Goal: Ask a question: Seek information or help from site administrators or community

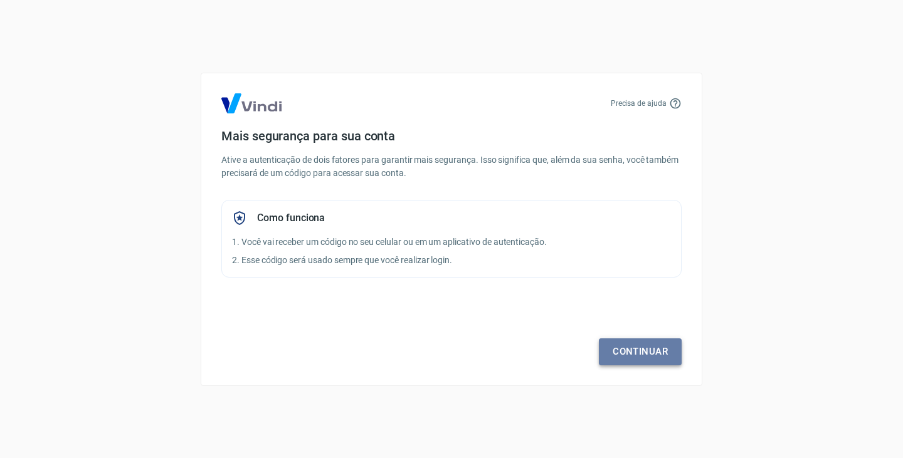
click at [644, 355] on link "Continuar" at bounding box center [640, 352] width 83 height 26
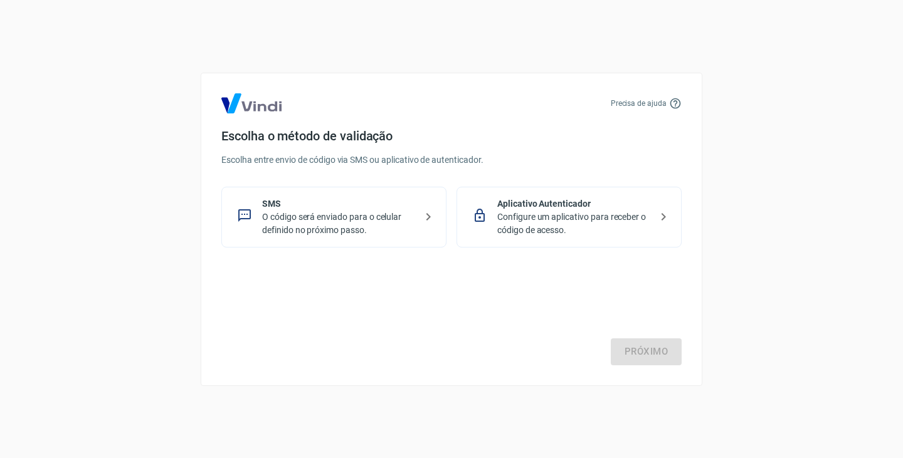
click at [431, 216] on icon at bounding box center [428, 216] width 15 height 15
click at [649, 351] on link "Próximo" at bounding box center [646, 352] width 71 height 26
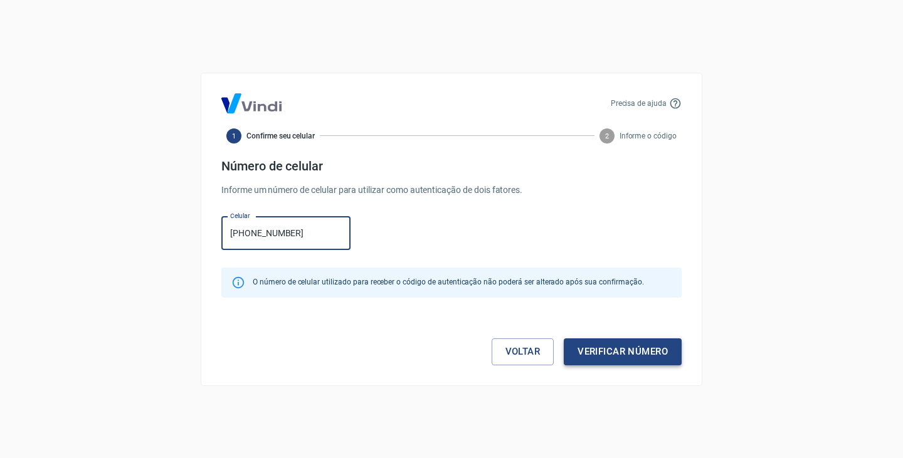
type input "[PHONE_NUMBER]"
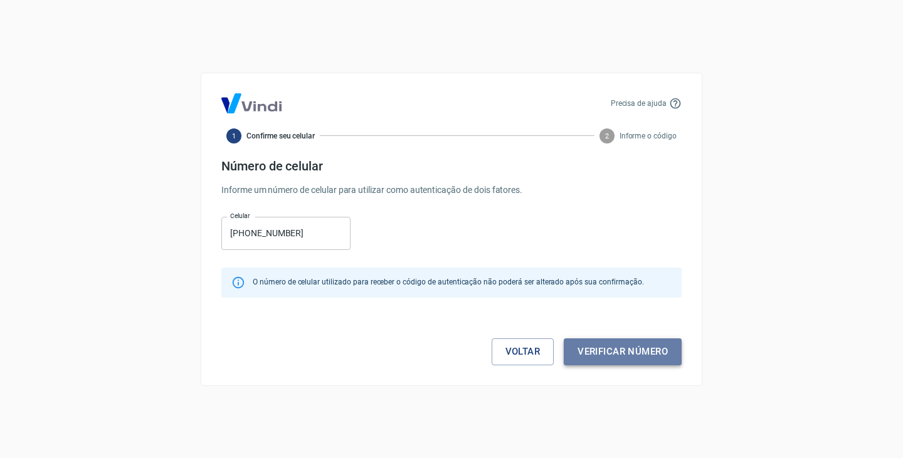
click at [596, 356] on button "Verificar número" at bounding box center [623, 352] width 118 height 26
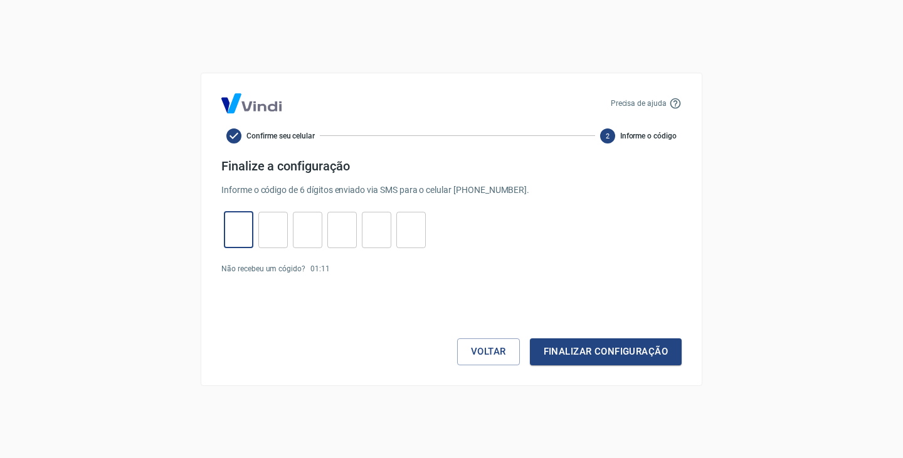
click at [233, 229] on input "tel" at bounding box center [238, 229] width 29 height 27
type input "5"
type input "1"
type input "9"
type input "6"
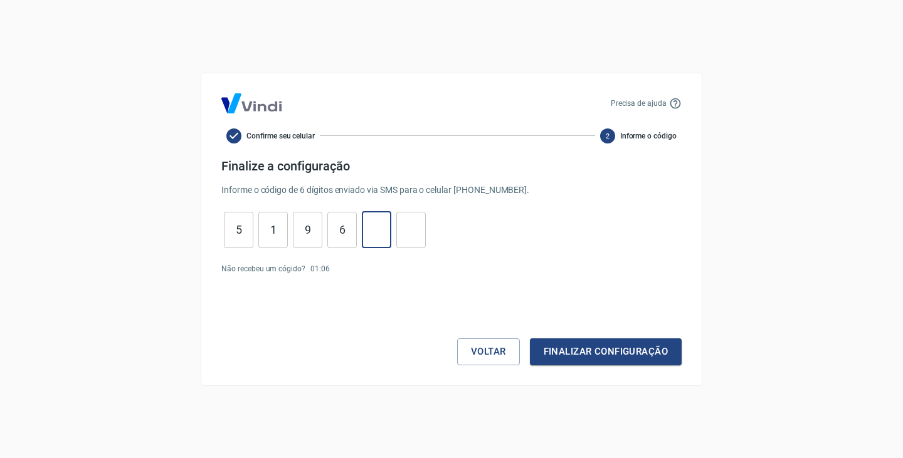
type input "2"
type input "4"
click at [586, 352] on button "Finalizar configuração" at bounding box center [606, 352] width 152 height 26
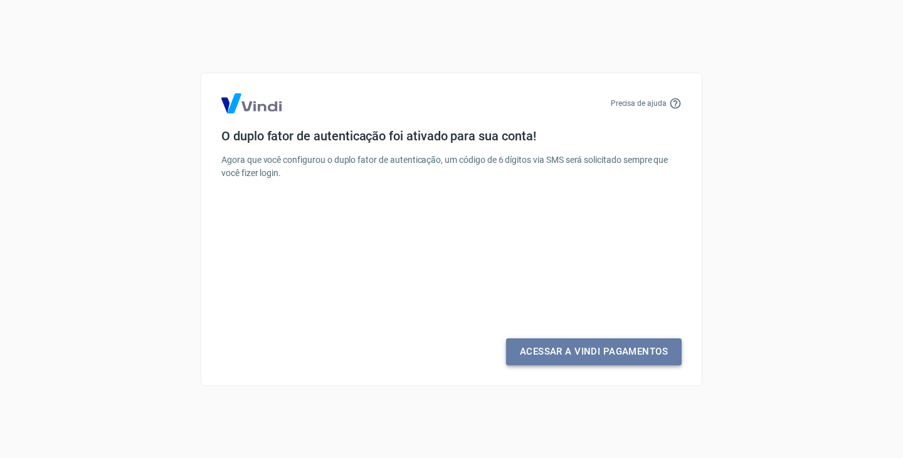
click at [586, 351] on link "Acessar a Vindi Pagamentos" at bounding box center [594, 352] width 176 height 26
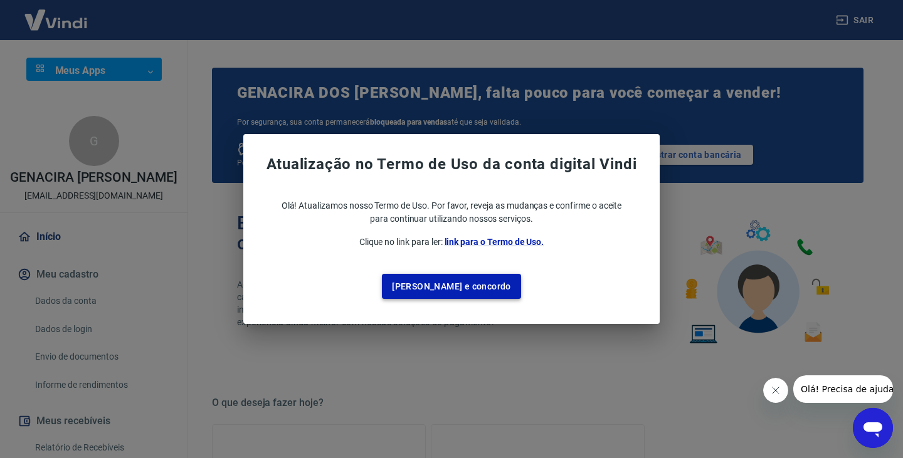
click at [455, 282] on button "[PERSON_NAME] e concordo" at bounding box center [451, 287] width 139 height 26
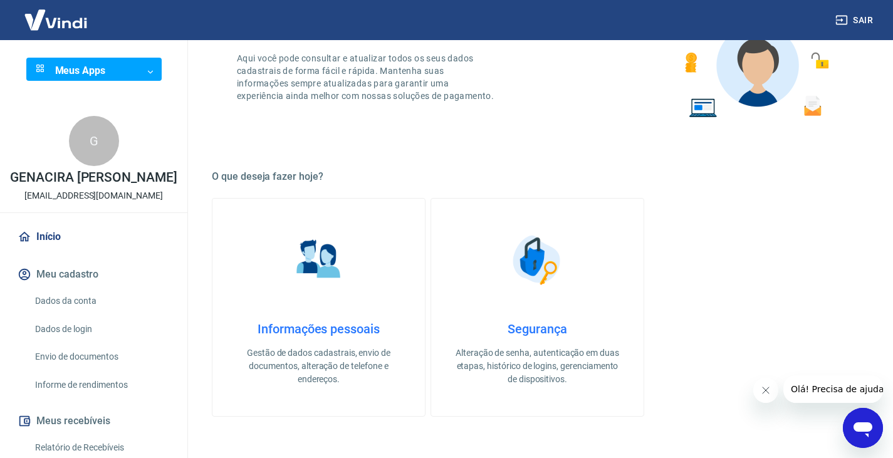
scroll to position [251, 0]
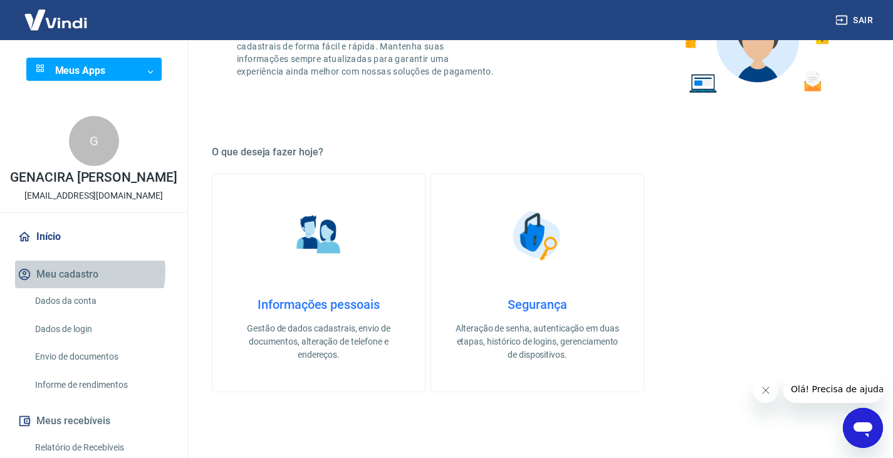
click at [88, 285] on button "Meu cadastro" at bounding box center [93, 275] width 157 height 28
click at [82, 287] on button "Meu cadastro" at bounding box center [93, 275] width 157 height 28
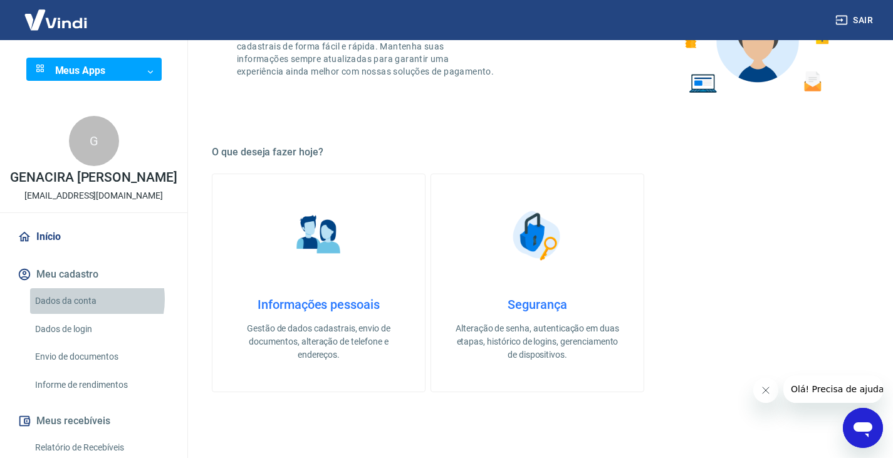
click at [85, 312] on link "Dados da conta" at bounding box center [101, 301] width 142 height 26
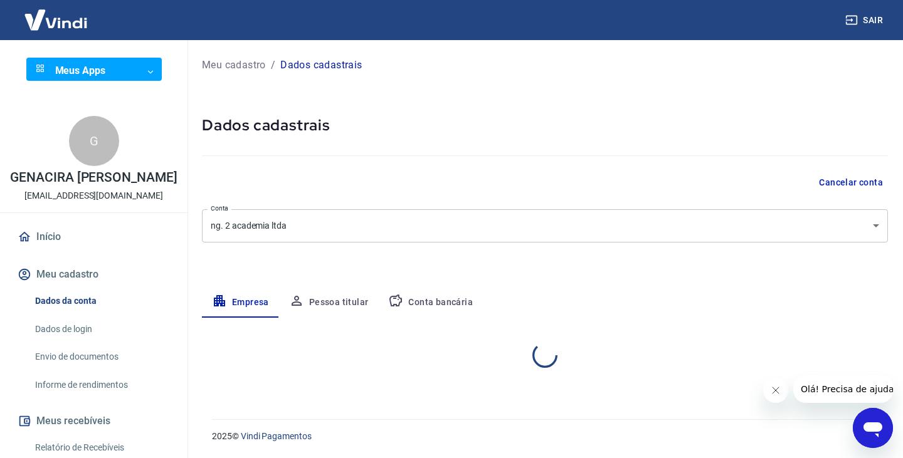
select select "SP"
select select "business"
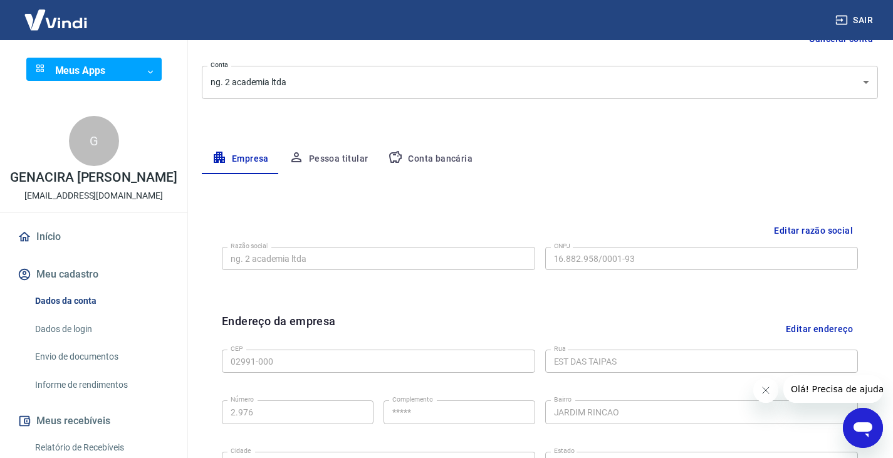
scroll to position [125, 0]
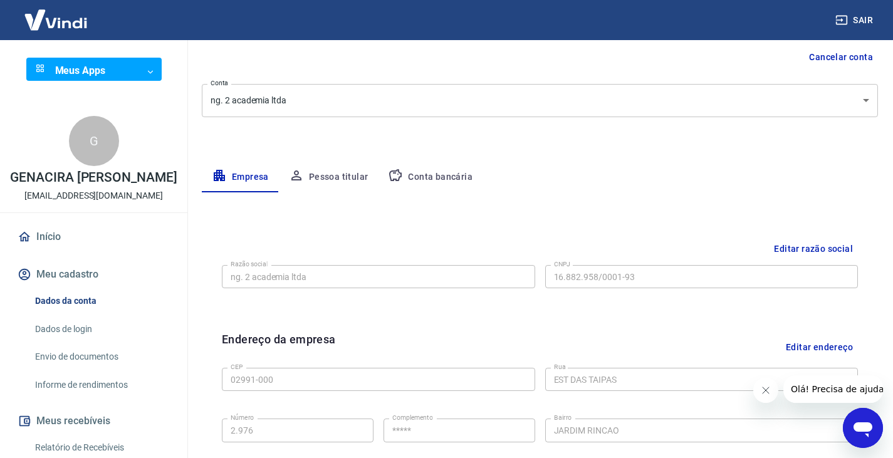
click at [65, 288] on button "Meu cadastro" at bounding box center [93, 275] width 157 height 28
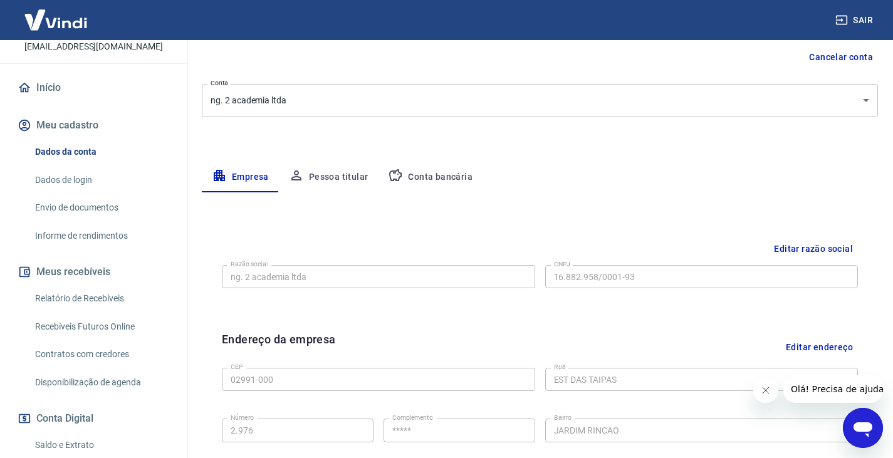
scroll to position [0, 0]
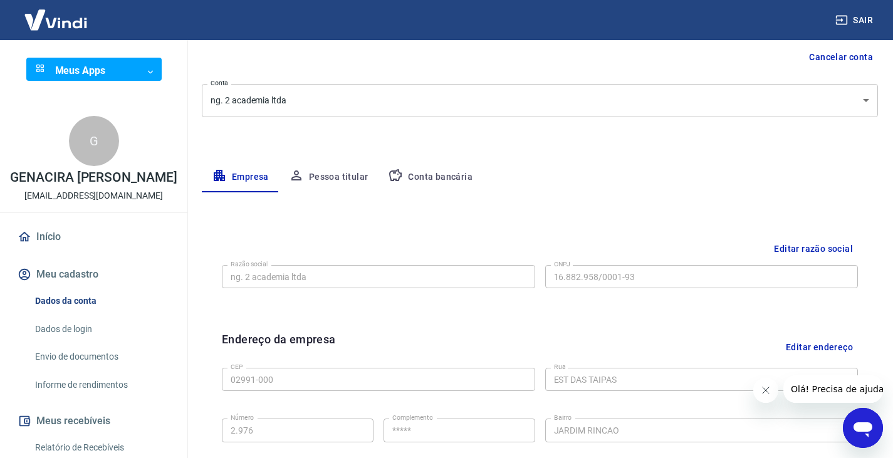
click at [836, 393] on span "Olá! Precisa de ajuda?" at bounding box center [840, 389] width 98 height 10
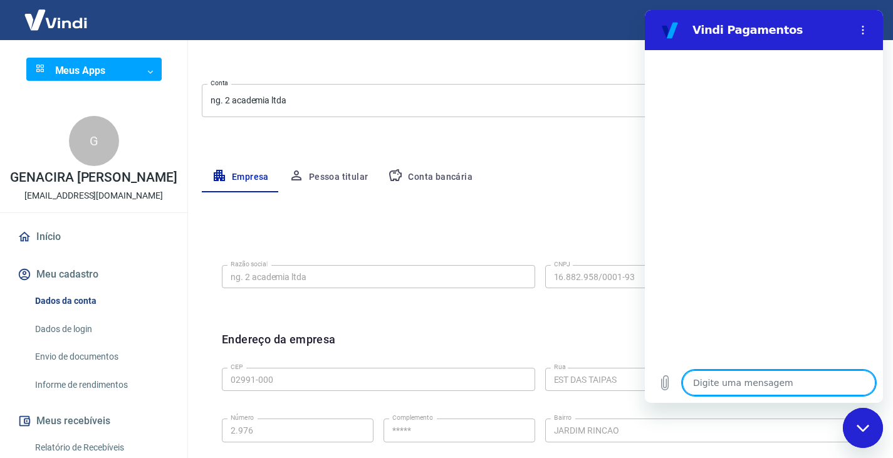
type textarea "b"
type textarea "x"
type textarea "bo"
type textarea "x"
type textarea "bom"
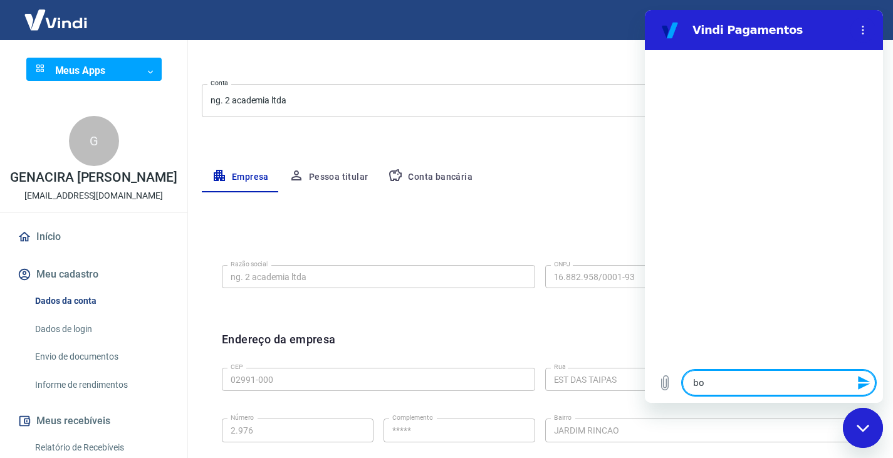
type textarea "x"
type textarea "bomd"
type textarea "x"
type textarea "bomdi"
type textarea "x"
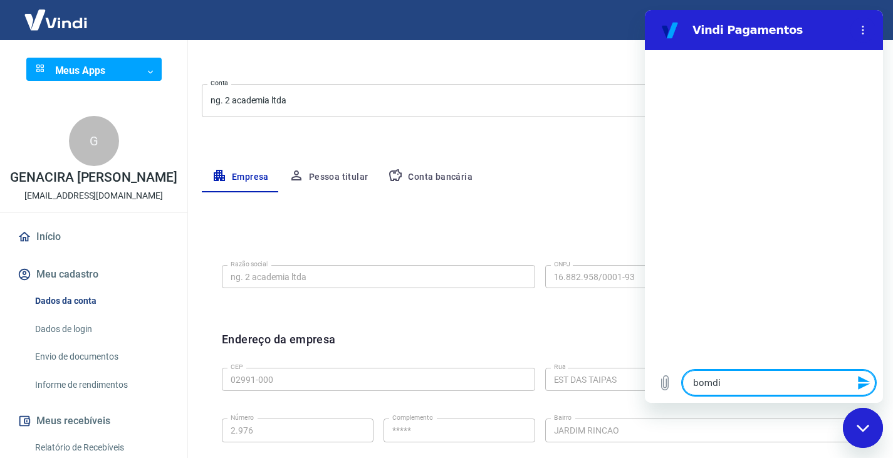
type textarea "bomdia"
type textarea "x"
type textarea "omdia"
type textarea "x"
type textarea "mdia"
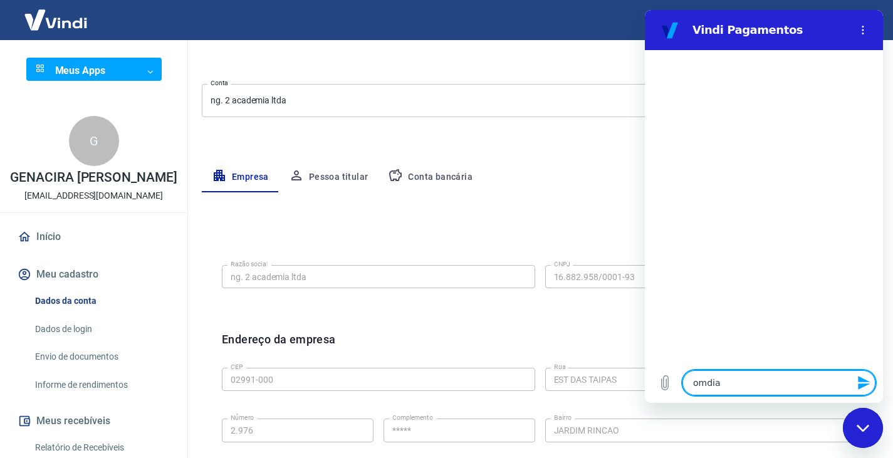
type textarea "x"
type textarea "dia"
type textarea "x"
type textarea "ia"
type textarea "x"
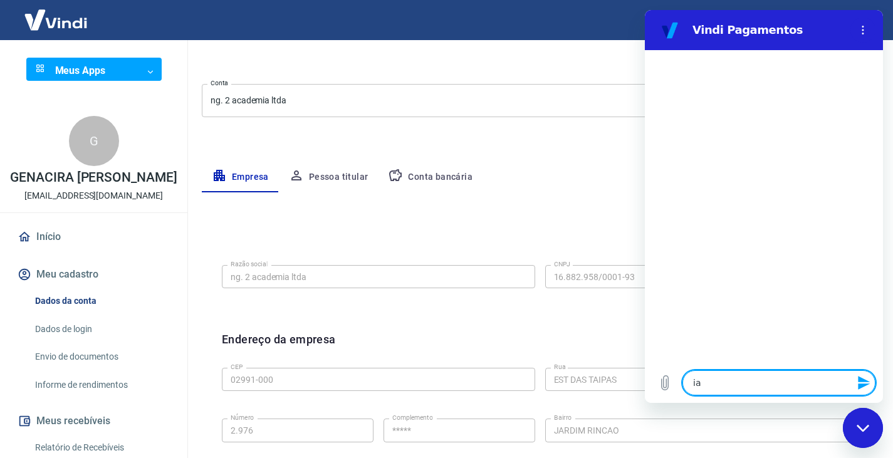
type textarea "a"
type textarea "x"
type textarea "b"
type textarea "x"
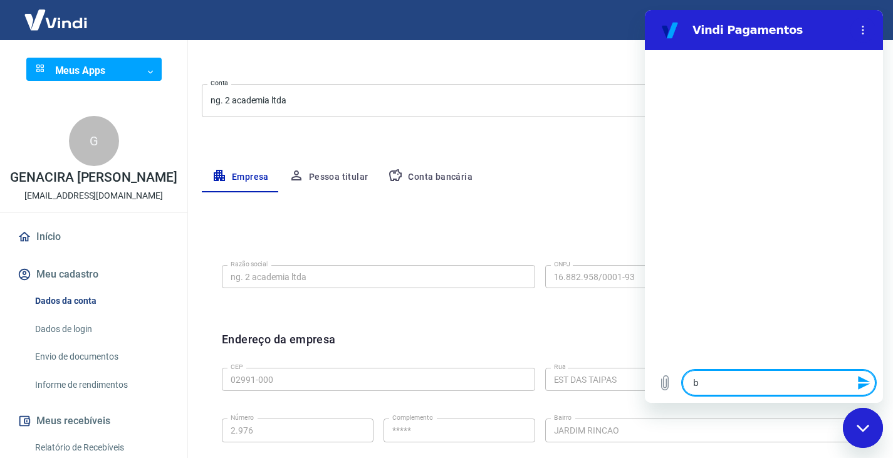
type textarea "bo"
type textarea "x"
type textarea "bom"
type textarea "x"
type textarea "bom"
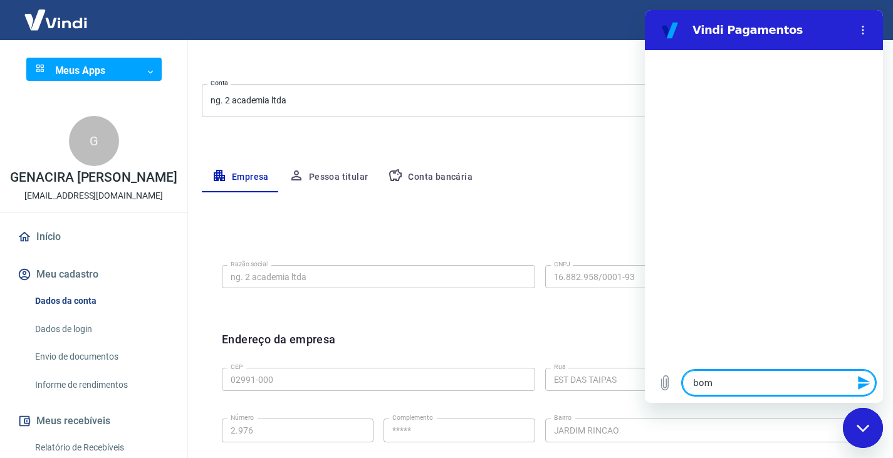
type textarea "x"
type textarea "bom d"
type textarea "x"
type textarea "bom di"
type textarea "x"
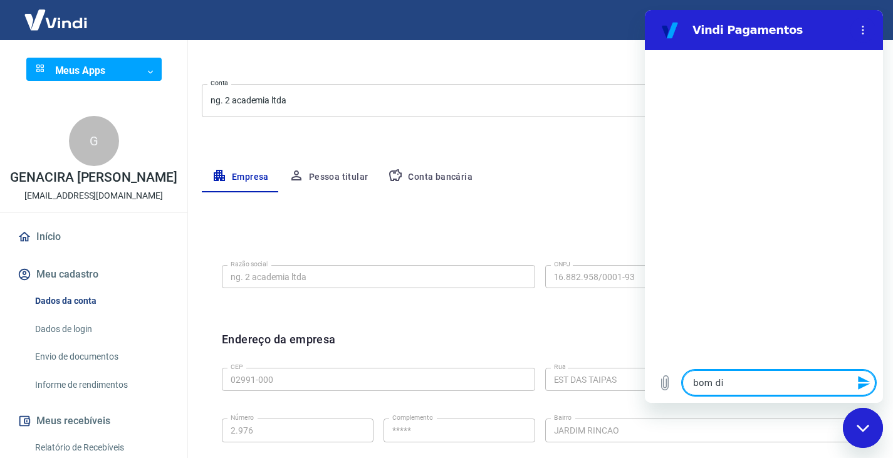
type textarea "bom dia"
type textarea "x"
type textarea "bom dia"
click at [861, 428] on icon "Fechar janela de mensagens" at bounding box center [862, 427] width 13 height 7
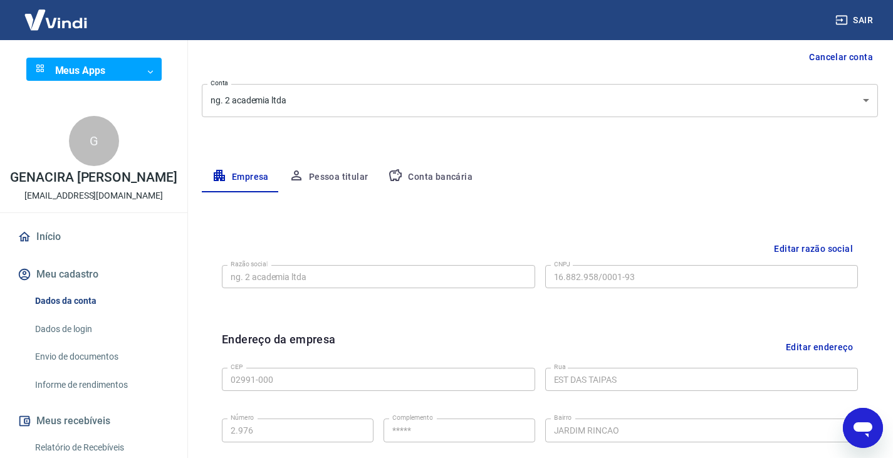
click at [861, 428] on icon "Abrir janela de mensagens" at bounding box center [863, 430] width 19 height 15
type textarea "x"
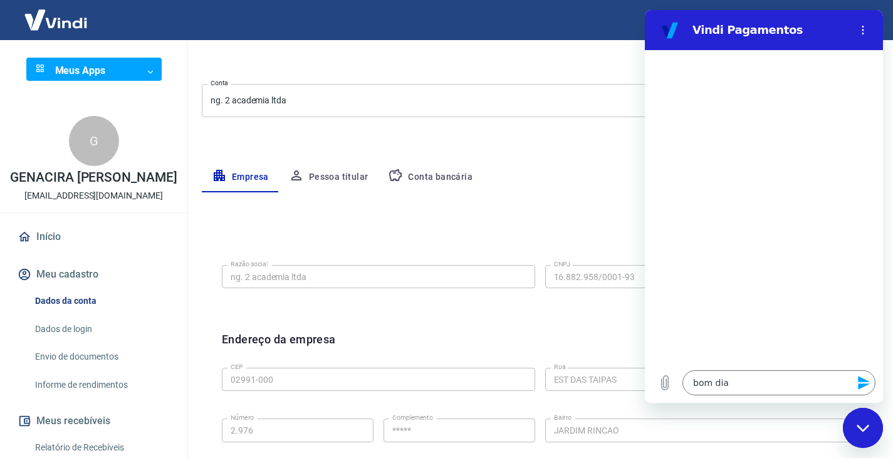
click at [862, 381] on icon "Enviar mensagem" at bounding box center [864, 383] width 12 height 14
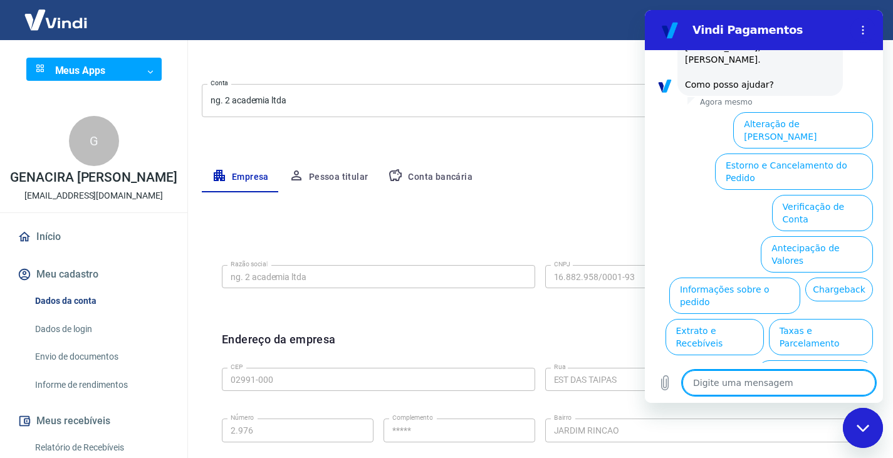
scroll to position [88, 0]
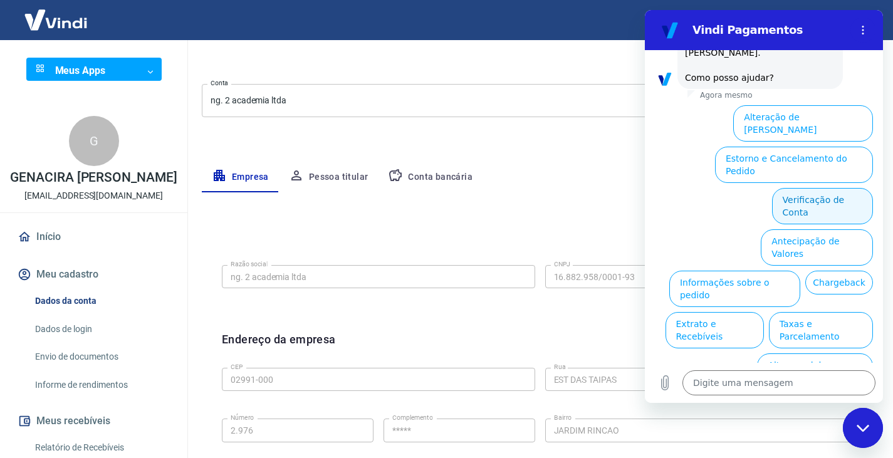
click at [809, 188] on button "Verificação de Conta" at bounding box center [822, 206] width 101 height 36
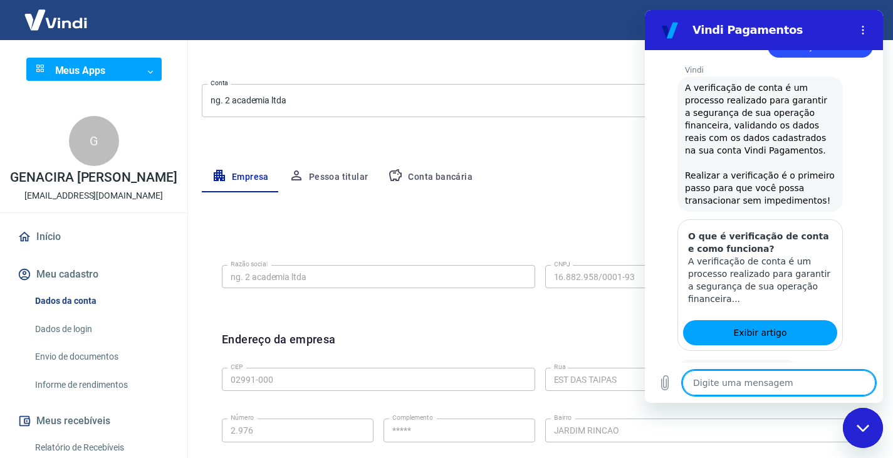
scroll to position [212, 0]
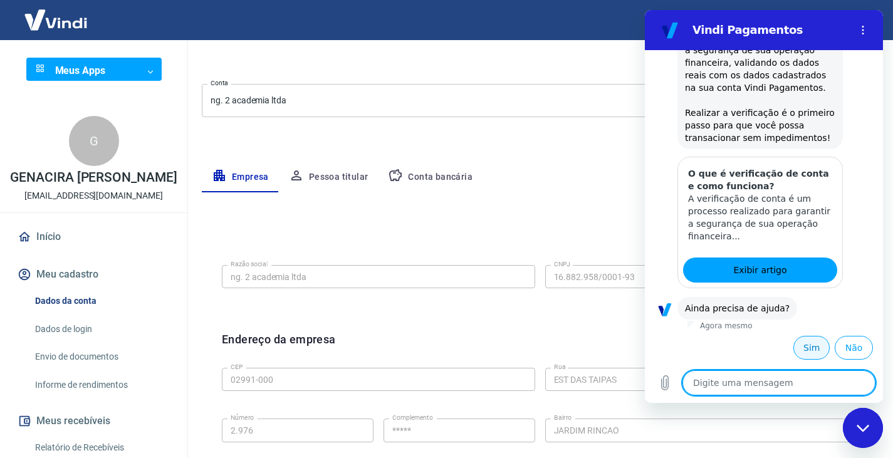
click at [806, 349] on button "Sim" at bounding box center [812, 348] width 36 height 24
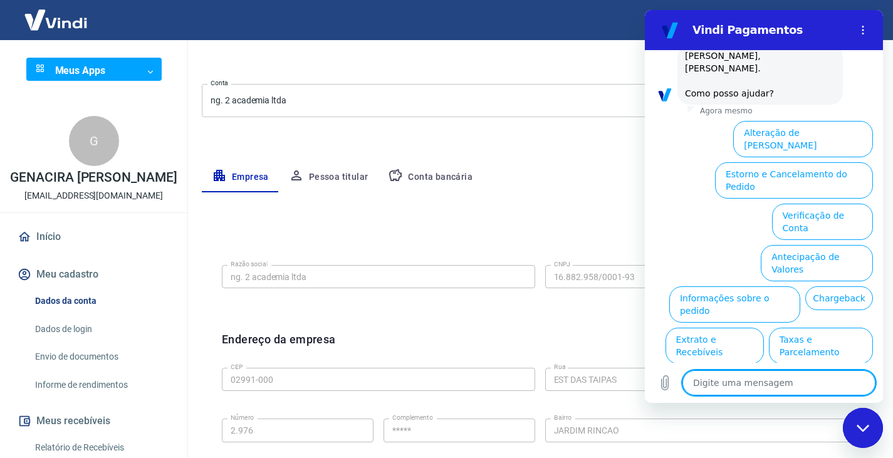
scroll to position [552, 0]
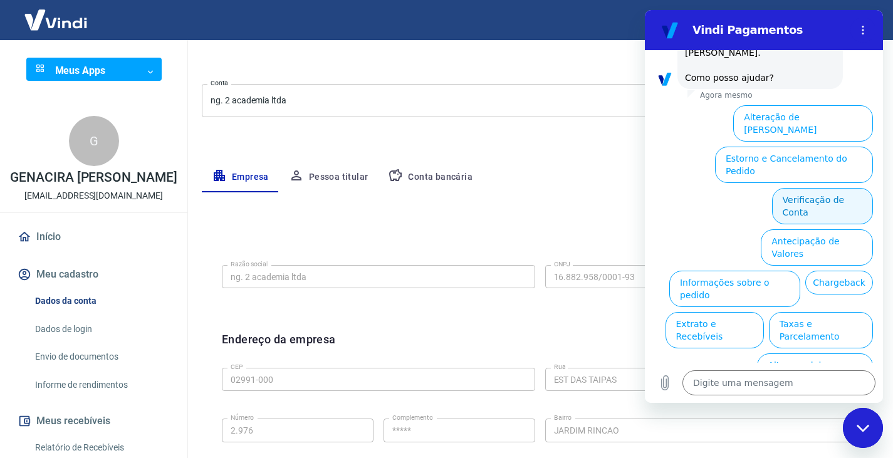
click at [818, 188] on button "Verificação de Conta" at bounding box center [822, 206] width 101 height 36
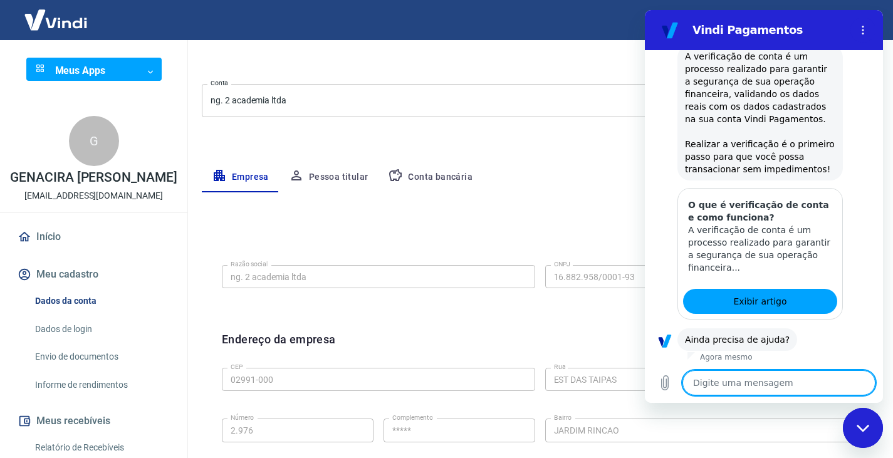
scroll to position [676, 0]
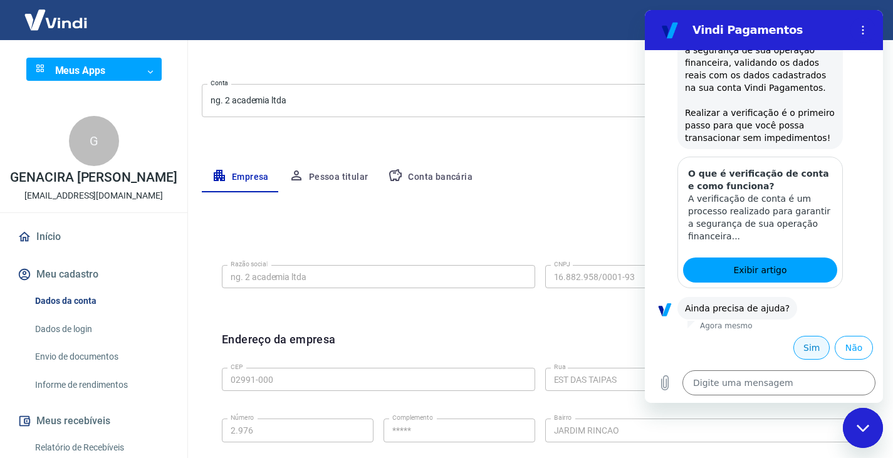
click at [797, 349] on button "Sim" at bounding box center [812, 348] width 36 height 24
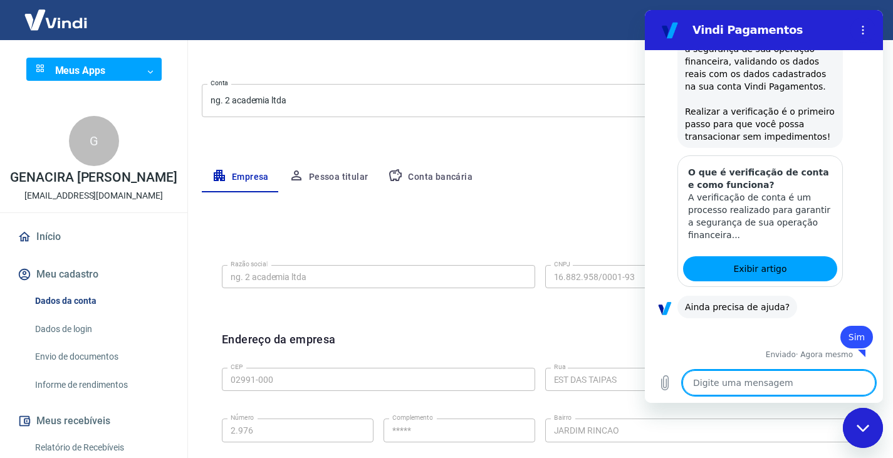
type textarea "x"
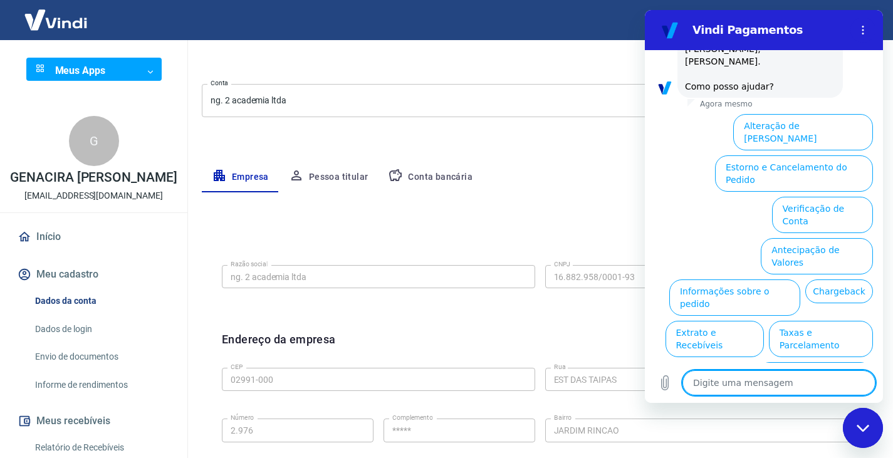
scroll to position [1016, 0]
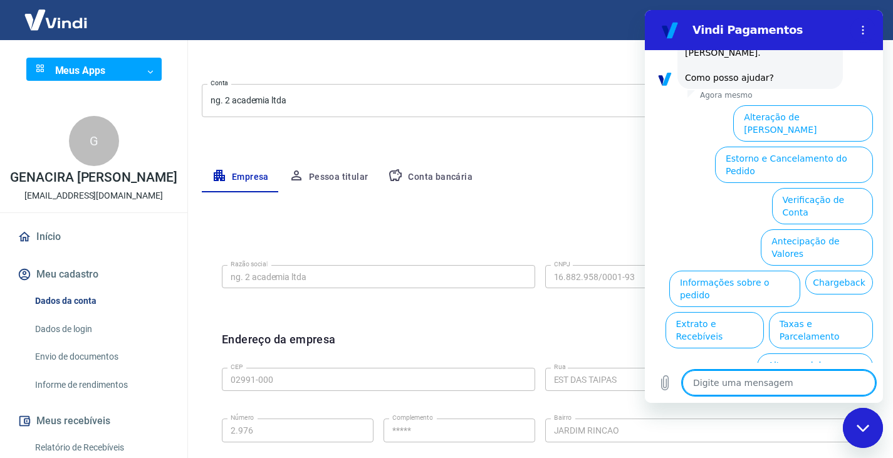
type textarea "e"
type textarea "x"
type textarea "es"
type textarea "x"
type textarea "est"
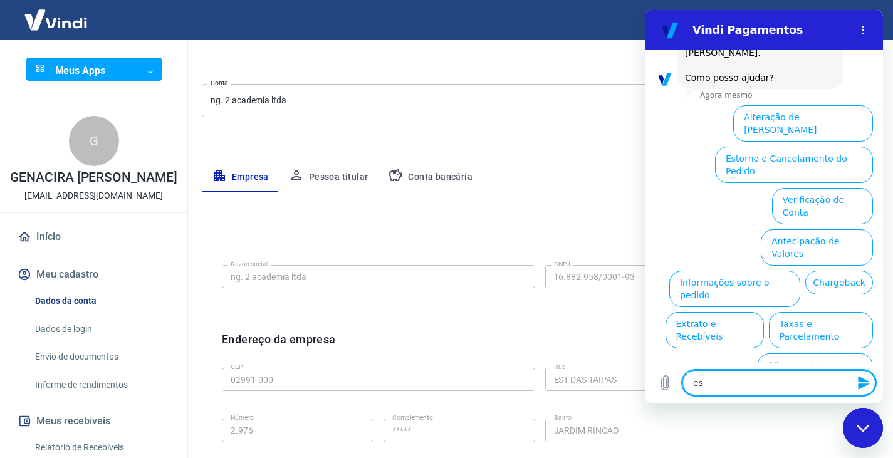
type textarea "x"
type textarea "esto"
type textarea "x"
type textarea "estou"
type textarea "x"
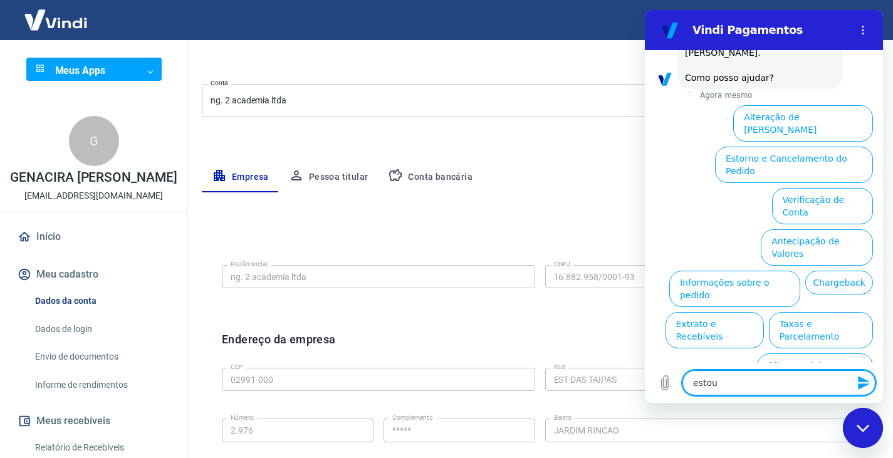
type textarea "estou"
type textarea "x"
type textarea "estou t"
type textarea "x"
type textarea "estou te"
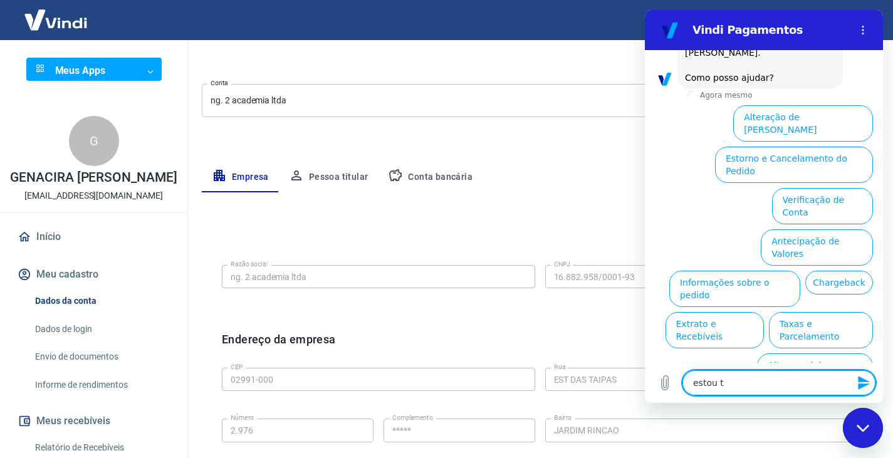
type textarea "x"
type textarea "estou ten"
type textarea "x"
type textarea "estou tent"
type textarea "x"
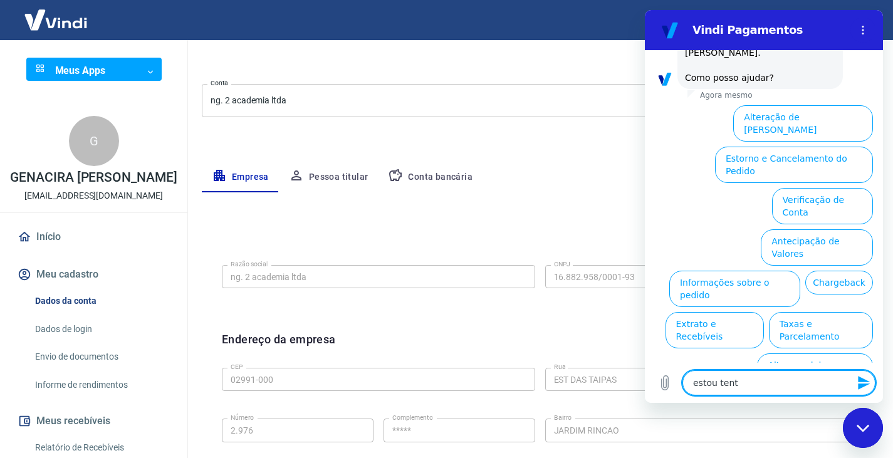
type textarea "estou tenta"
type textarea "x"
type textarea "estou tentan"
type textarea "x"
type textarea "estou tentand"
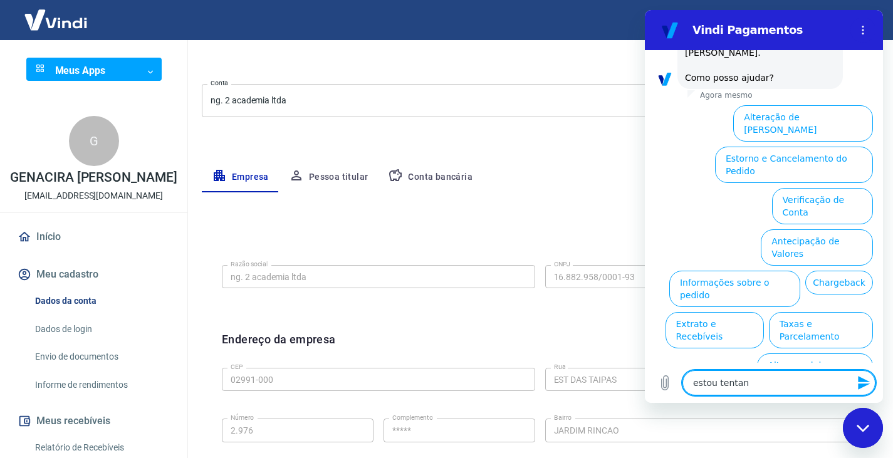
type textarea "x"
type textarea "estou tentandi"
type textarea "x"
type textarea "estou tentandi"
type textarea "x"
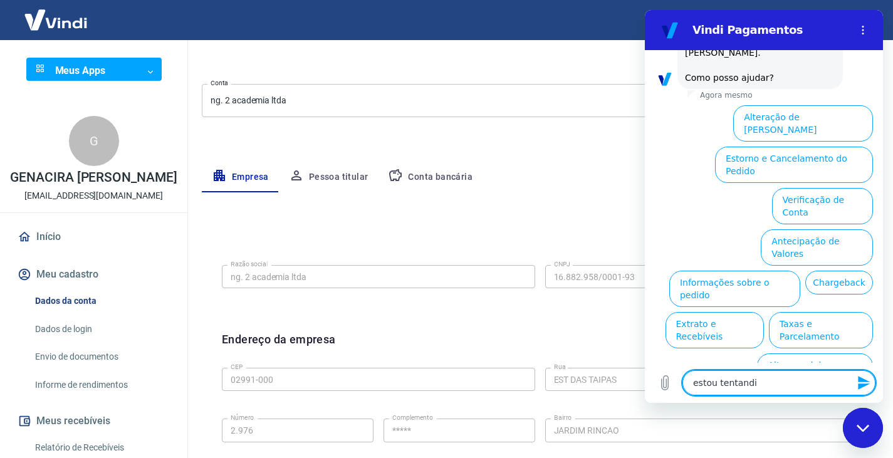
type textarea "estou tentandi a"
type textarea "x"
type textarea "estou tentandi ac"
type textarea "x"
type textarea "estou tentandi ace"
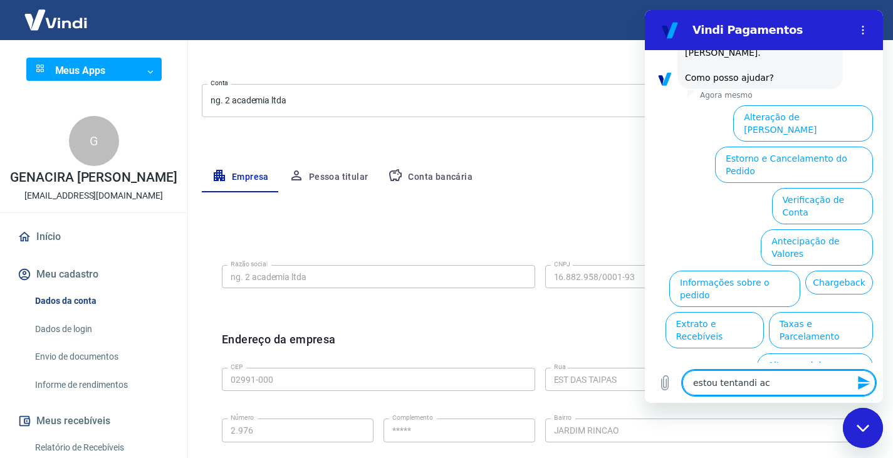
type textarea "x"
type textarea "estou tentandi aces"
type textarea "x"
type textarea "estou tentandi acess"
type textarea "x"
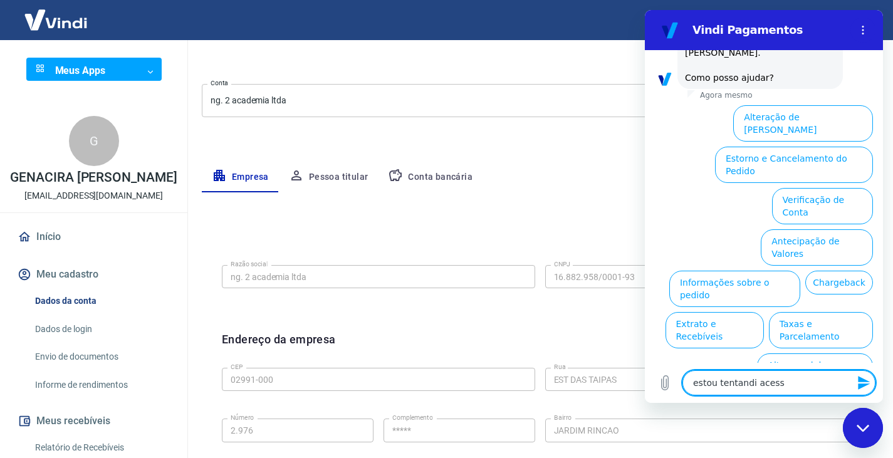
type textarea "estou tentandi acessa"
type textarea "x"
type textarea "estou tentandi acessar"
type textarea "x"
type textarea "estou tentandi acessar"
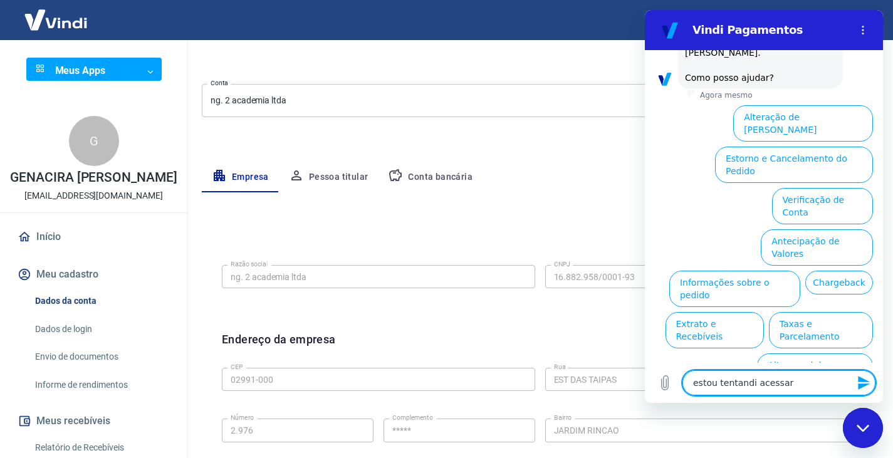
type textarea "x"
type textarea "estou tentandi acessar a"
type textarea "x"
type textarea "estou tentandi acessar a"
type textarea "x"
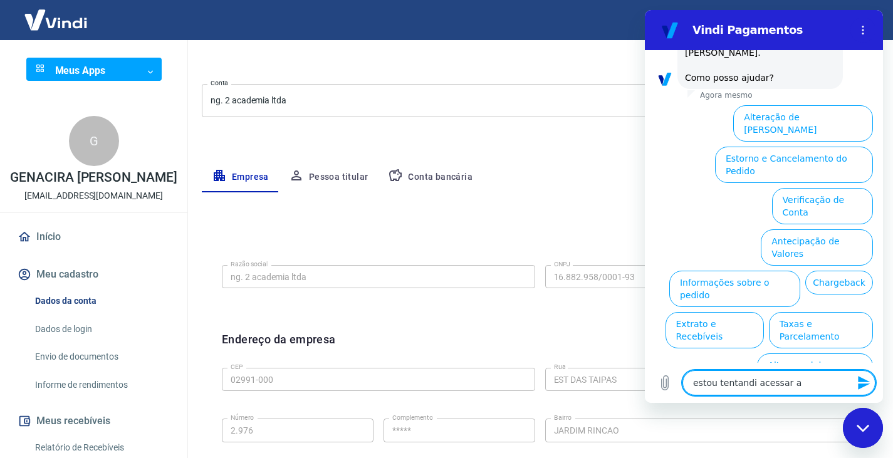
type textarea "estou tentandi acessar a m"
type textarea "x"
type textarea "estou tentandi acessar a mi"
type textarea "x"
type textarea "estou tentandi acessar a min"
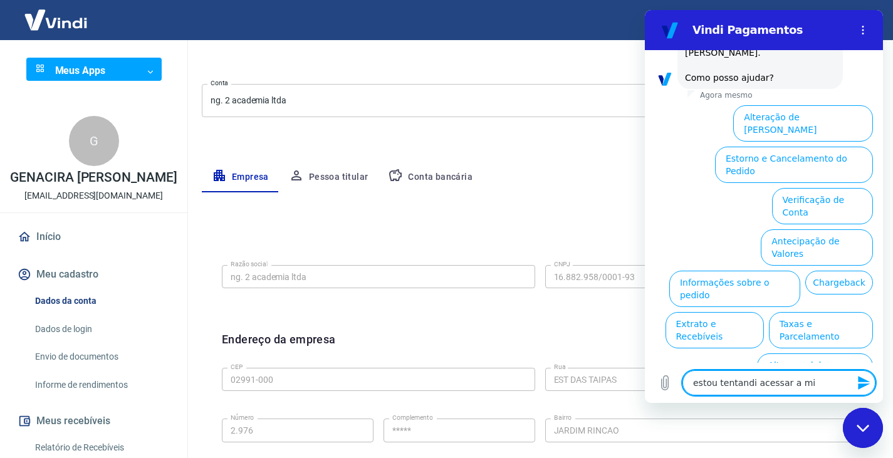
type textarea "x"
type textarea "estou tentandi acessar a minh"
type textarea "x"
type textarea "estou tentandi acessar a minha"
type textarea "x"
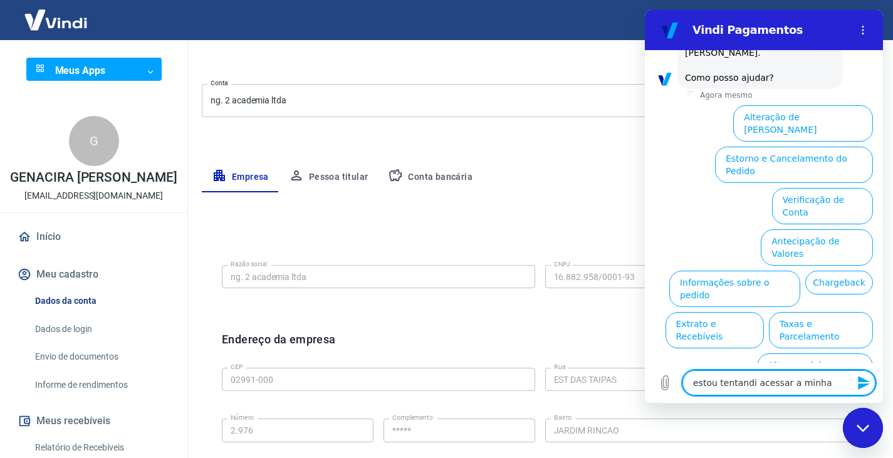
type textarea "estou tentandi acessar a minha"
type textarea "x"
type textarea "estou tentandi acessar a minha c"
type textarea "x"
type textarea "estou tentandi acessar a minha co"
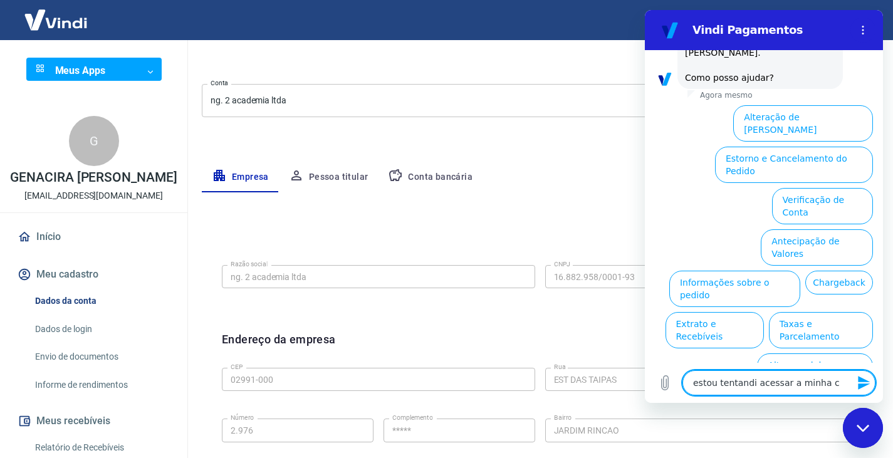
type textarea "x"
type textarea "estou tentandi acessar a minha con"
type textarea "x"
type textarea "estou tentandi acessar a minha cont"
type textarea "x"
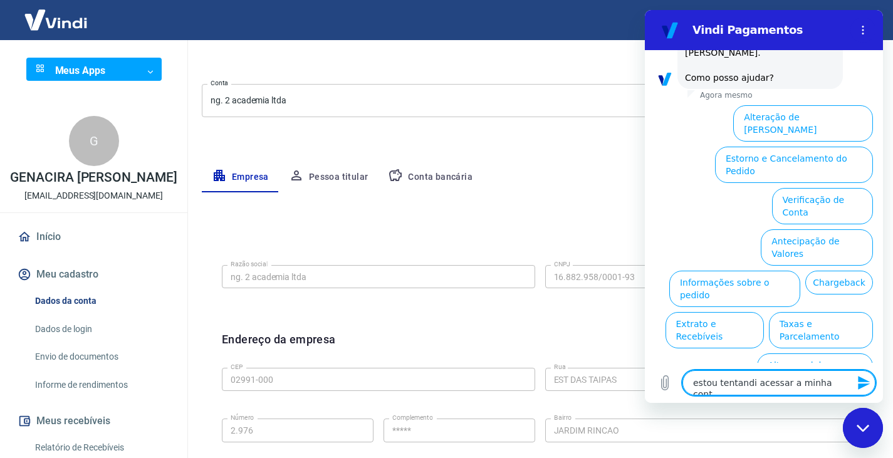
type textarea "estou tentandi acessar a minha conta"
type textarea "x"
type textarea "estou tentandi acessar a minha conta"
type textarea "x"
type textarea "estou tentandi acessar a minha conta n"
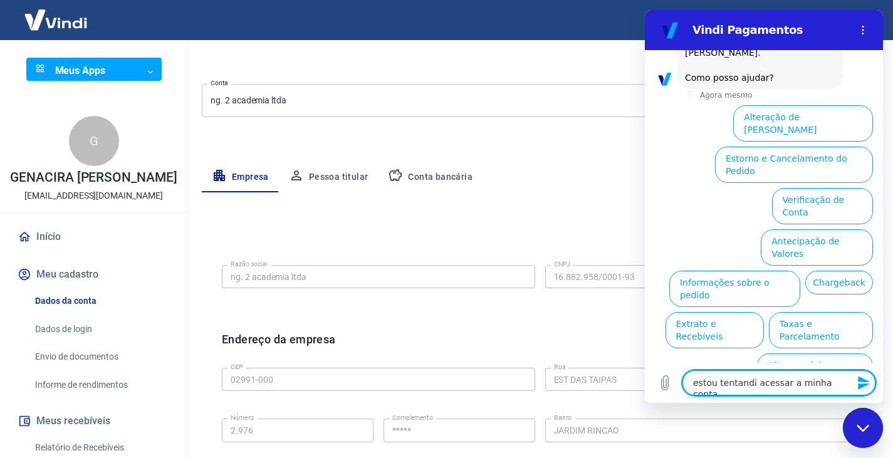
type textarea "x"
type textarea "estou tentandi acessar a minha conta nã"
type textarea "x"
type textarea "estou tentandi acessar a minha conta não"
type textarea "x"
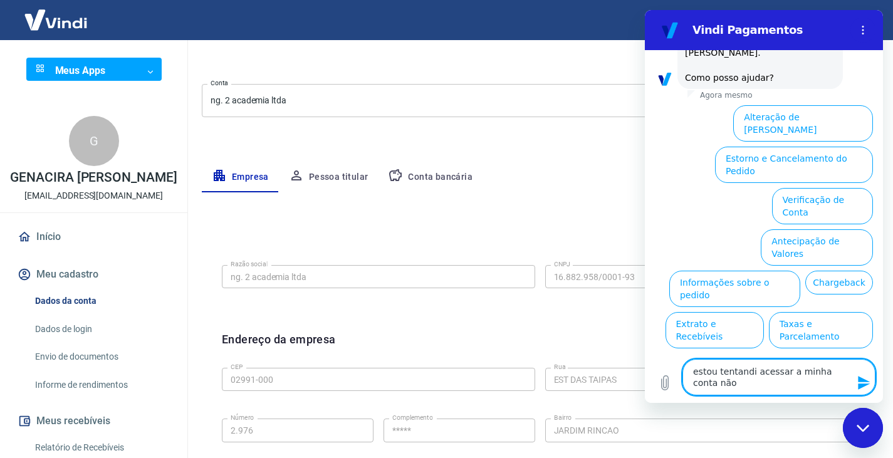
type textarea "estou tentandi acessar a minha conta não"
type textarea "x"
type textarea "estou tentandi acessar a minha conta não c"
type textarea "x"
type textarea "estou tentandi acessar a minha conta não co"
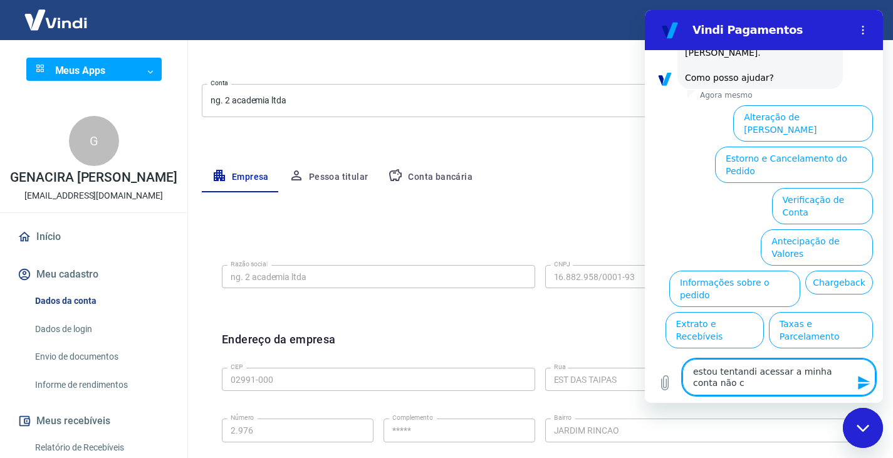
type textarea "x"
type textarea "estou tentandi acessar a minha conta não con"
type textarea "x"
type textarea "estou tentandi acessar a minha conta não cons"
type textarea "x"
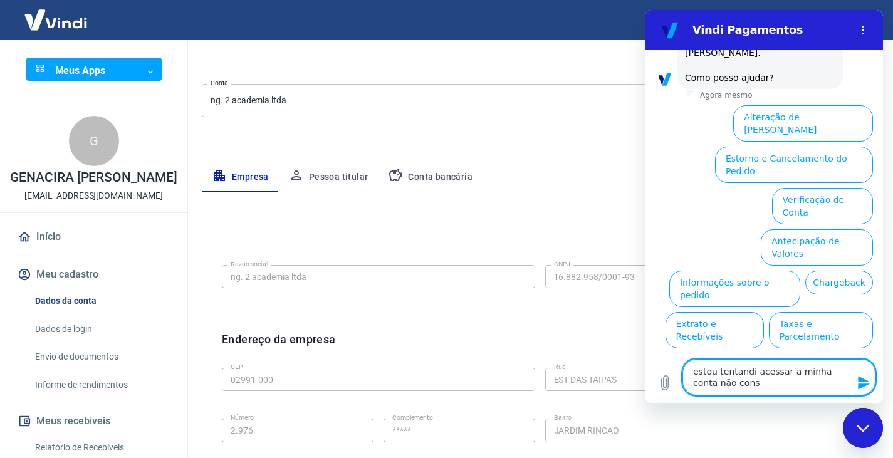
type textarea "estou tentandi acessar a minha conta não consi"
type textarea "x"
type textarea "estou tentandi acessar a minha conta não consig"
type textarea "x"
type textarea "estou tentandi acessar a minha conta não consigo"
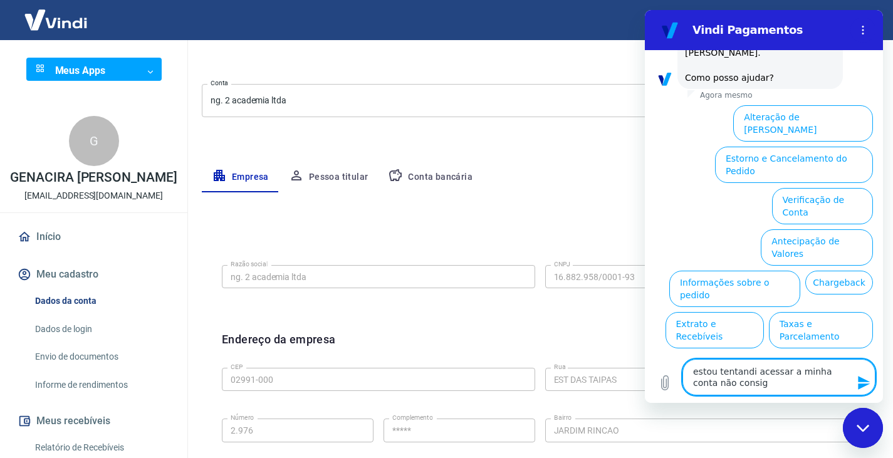
type textarea "x"
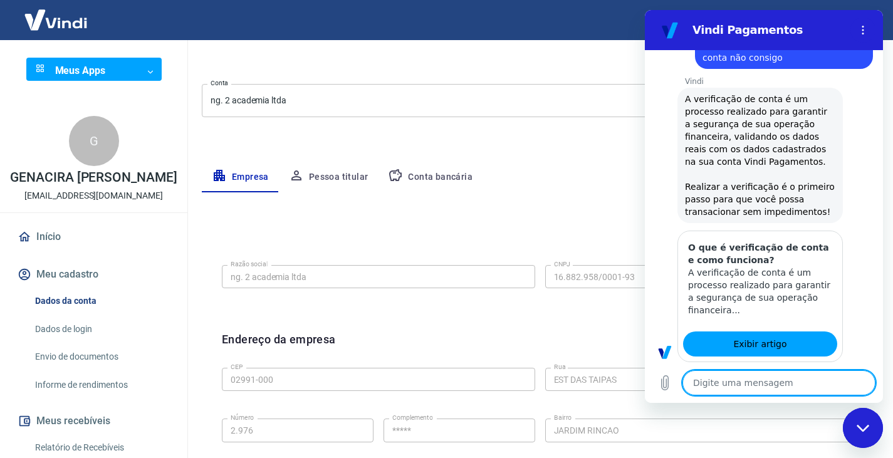
type textarea "x"
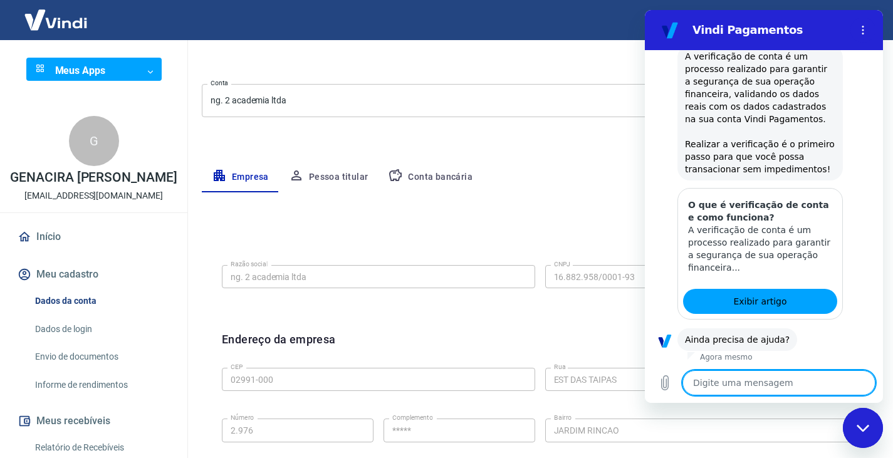
scroll to position [1152, 0]
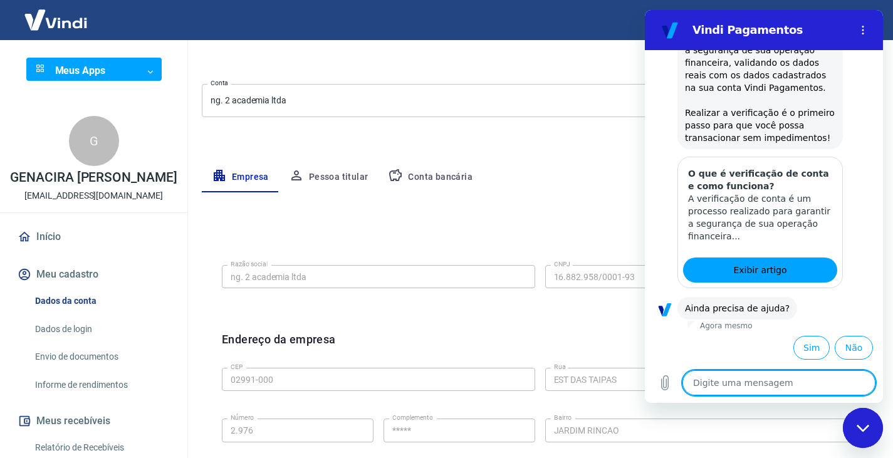
type textarea "i"
type textarea "x"
type textarea "in"
type textarea "x"
type textarea "inf"
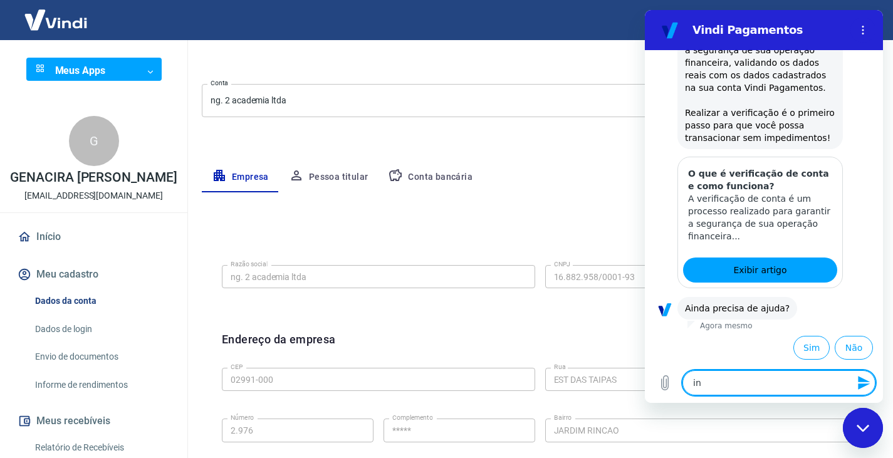
type textarea "x"
type textarea "info"
type textarea "x"
type textarea "infor"
type textarea "x"
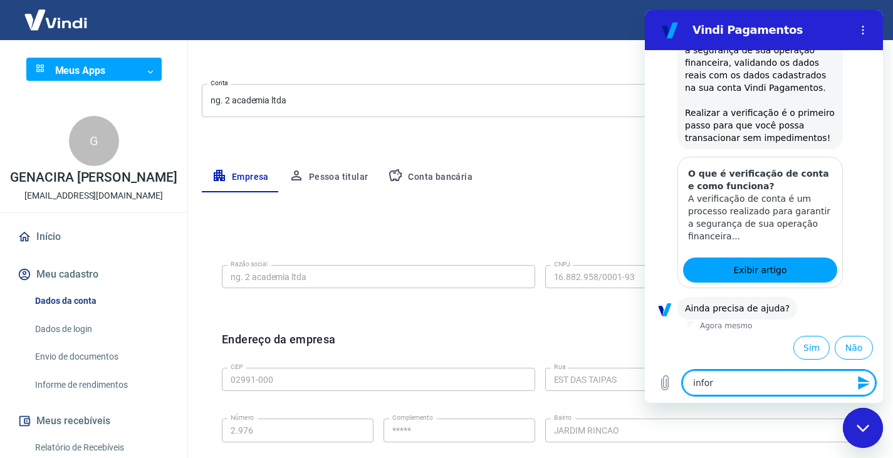
type textarea "inform"
type textarea "x"
type textarea "informa"
type textarea "x"
type textarea "informa"
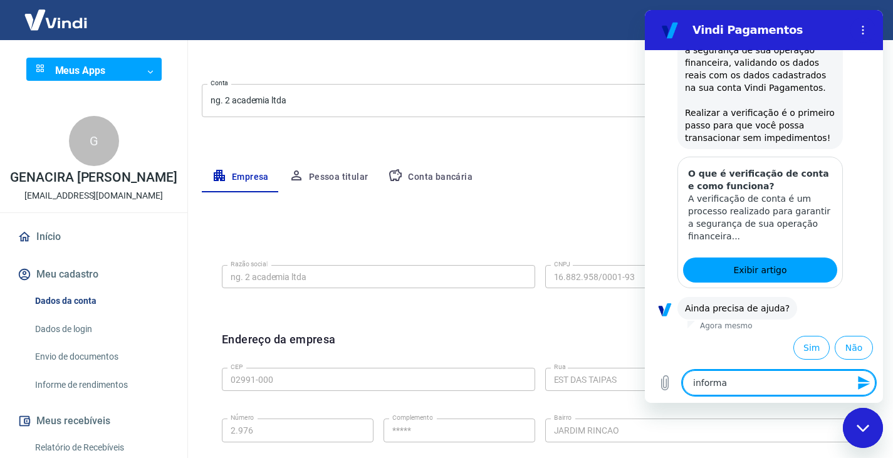
type textarea "x"
type textarea "informa q"
type textarea "x"
type textarea "informa qu"
type textarea "x"
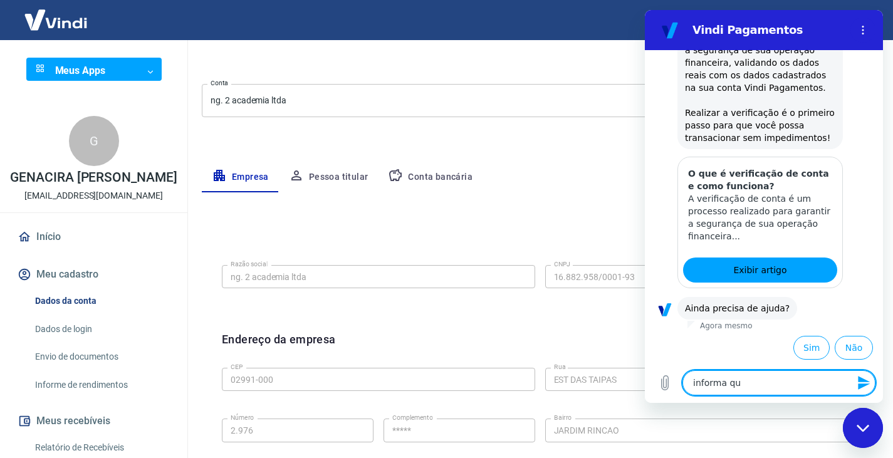
type textarea "informa que"
type textarea "x"
type textarea "informa que"
type textarea "x"
type textarea "informa que n"
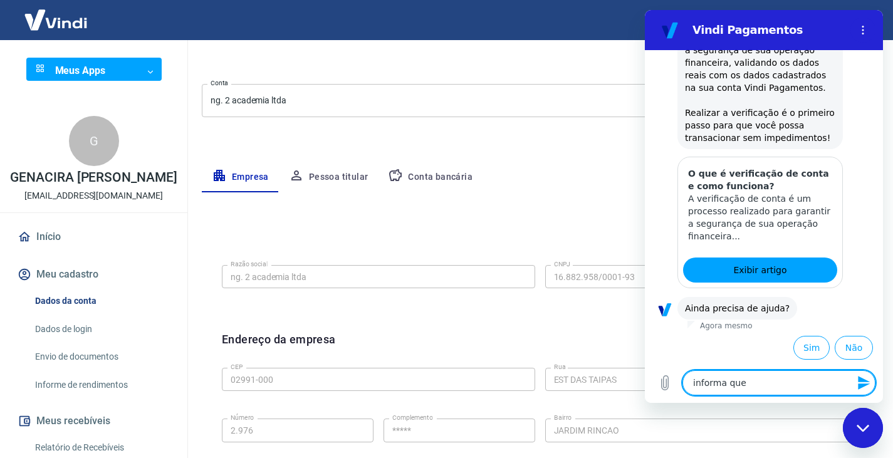
type textarea "x"
type textarea "informa que nã"
type textarea "x"
type textarea "informa que não"
type textarea "x"
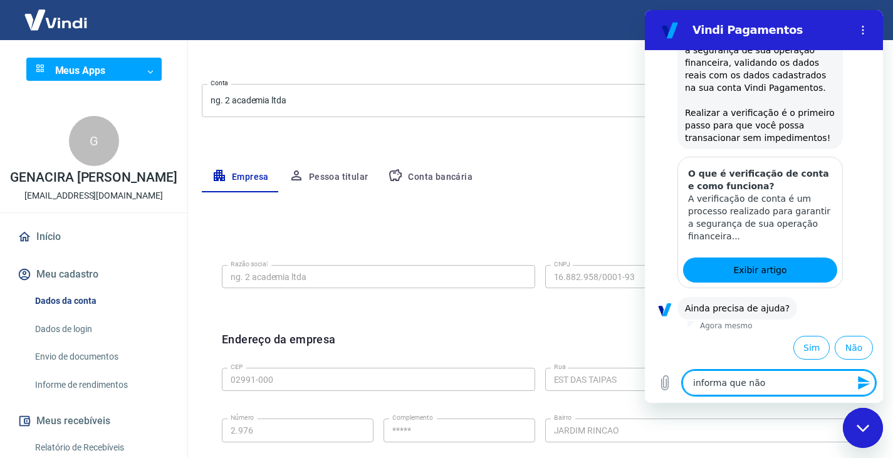
type textarea "informa que não"
type textarea "x"
type textarea "informa que não e"
type textarea "x"
type textarea "informa que não e"
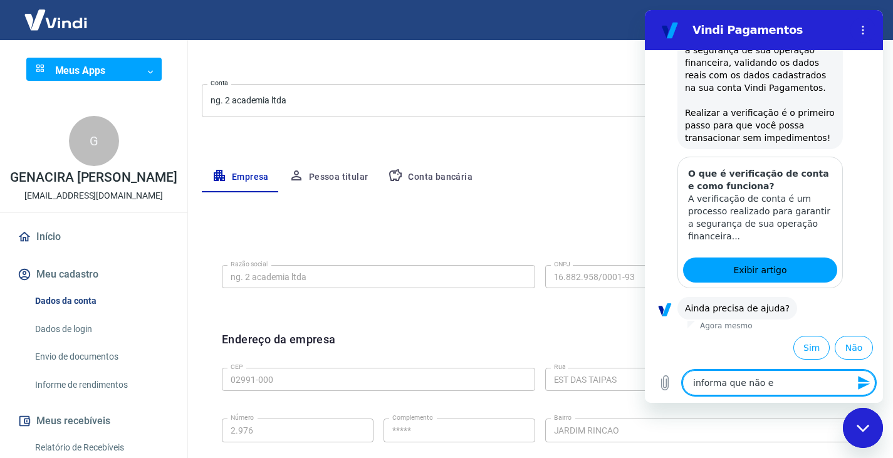
type textarea "x"
type textarea "informa que não e p"
type textarea "x"
type textarea "informa que não e po"
type textarea "x"
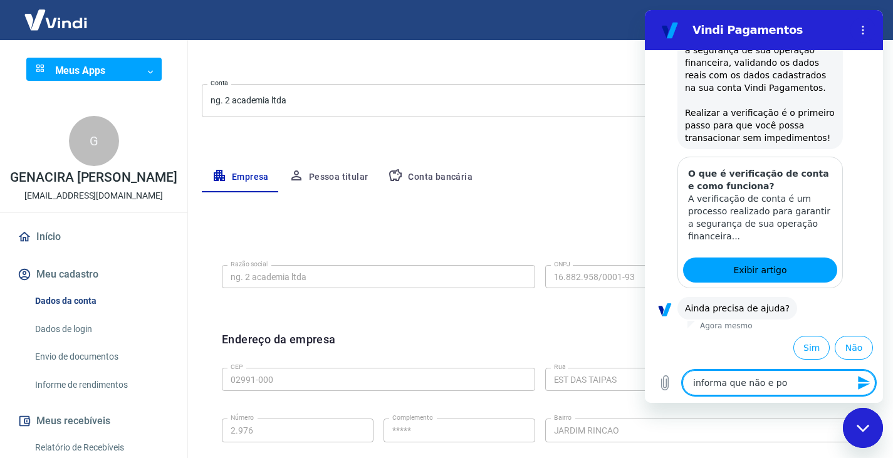
type textarea "informa que não e pos"
type textarea "x"
type textarea "informa que não e poss"
type textarea "x"
type textarea "informa que não e possi"
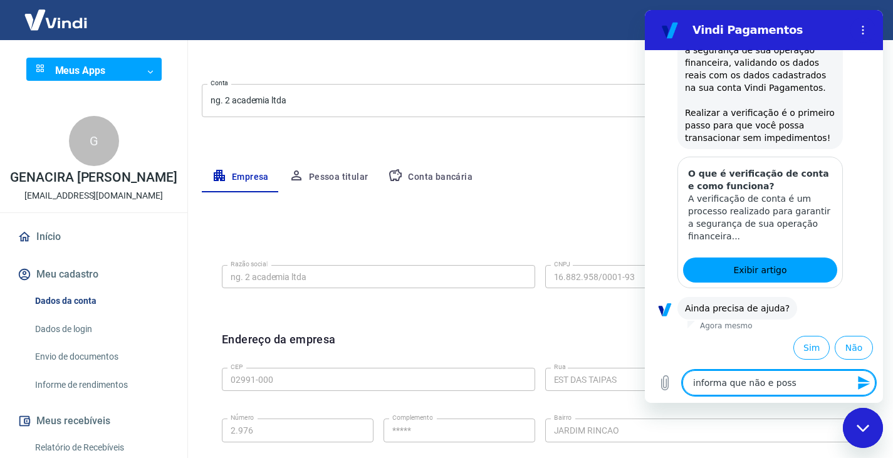
type textarea "x"
type textarea "informa que não e possiv"
type textarea "x"
type textarea "informa que não e possive"
type textarea "x"
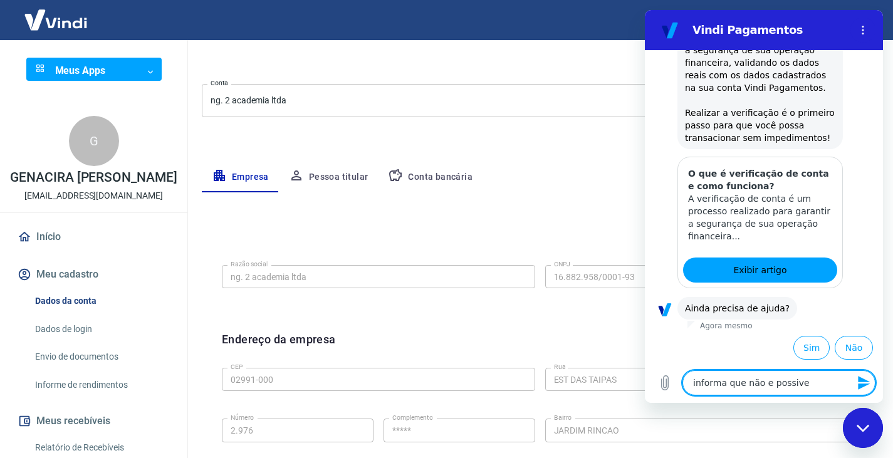
type textarea "informa que não e possiver"
click at [795, 371] on textarea "informa que não e possiver reativar o acesso" at bounding box center [779, 377] width 193 height 36
drag, startPoint x: 776, startPoint y: 372, endPoint x: 858, endPoint y: 260, distance: 138.2
click at [858, 260] on div at bounding box center [858, 223] width 30 height 132
click at [865, 380] on icon "Enviar mensagem" at bounding box center [864, 383] width 12 height 14
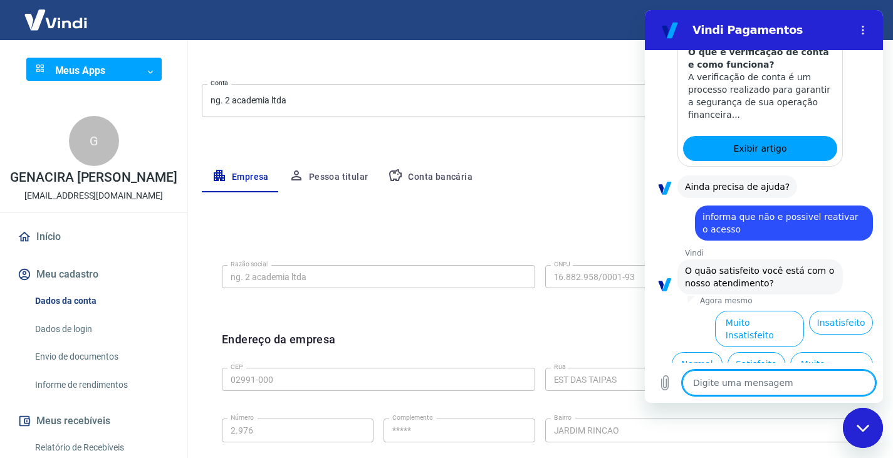
scroll to position [1278, 0]
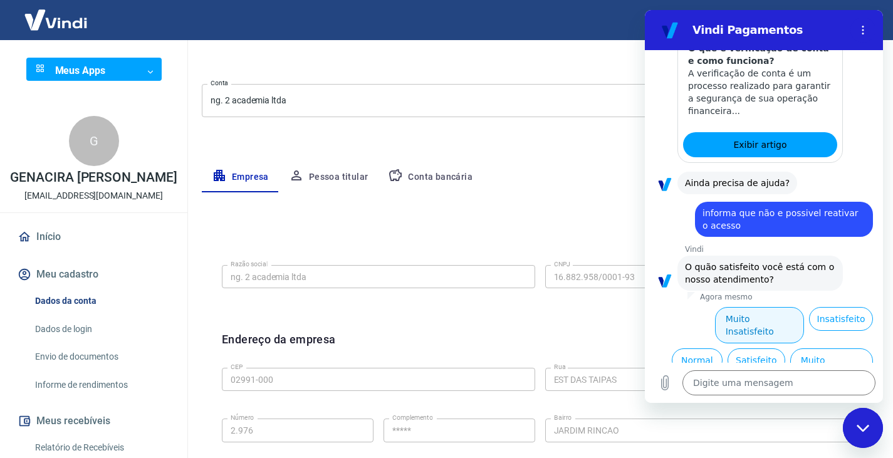
click at [760, 316] on button "Muito Insatisfeito" at bounding box center [760, 325] width 90 height 36
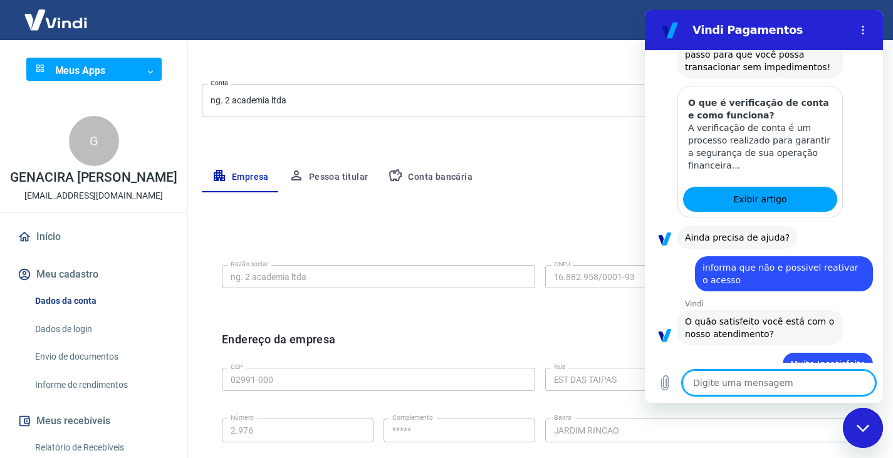
scroll to position [1292, 0]
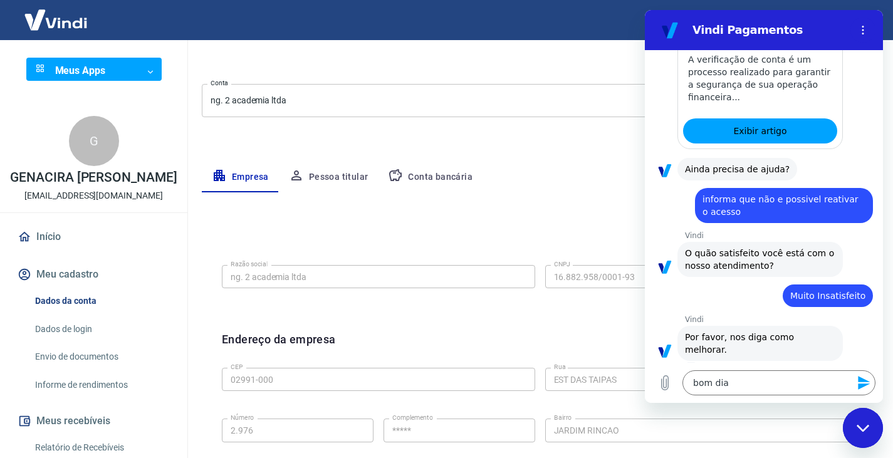
click at [860, 384] on icon "Enviar mensagem" at bounding box center [864, 383] width 15 height 15
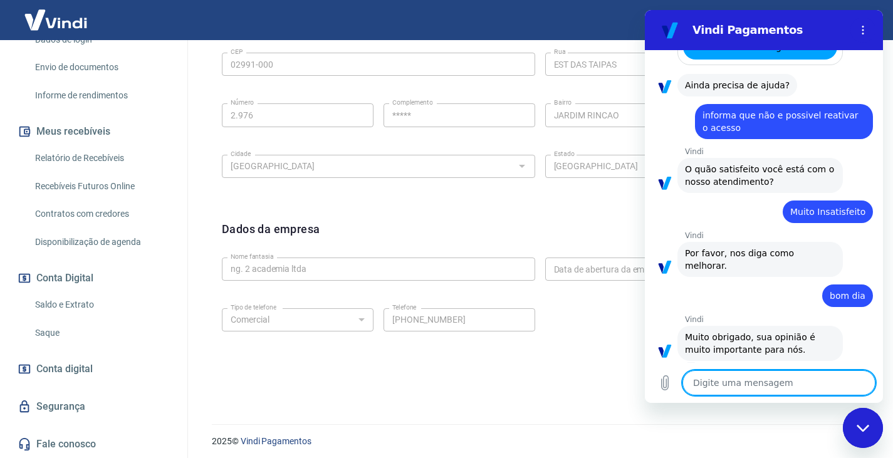
scroll to position [446, 0]
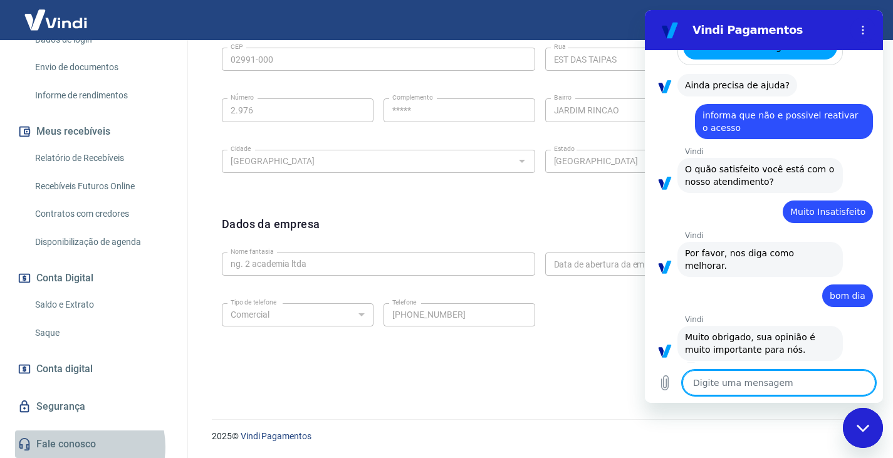
click at [73, 447] on link "Fale conosco" at bounding box center [93, 445] width 157 height 28
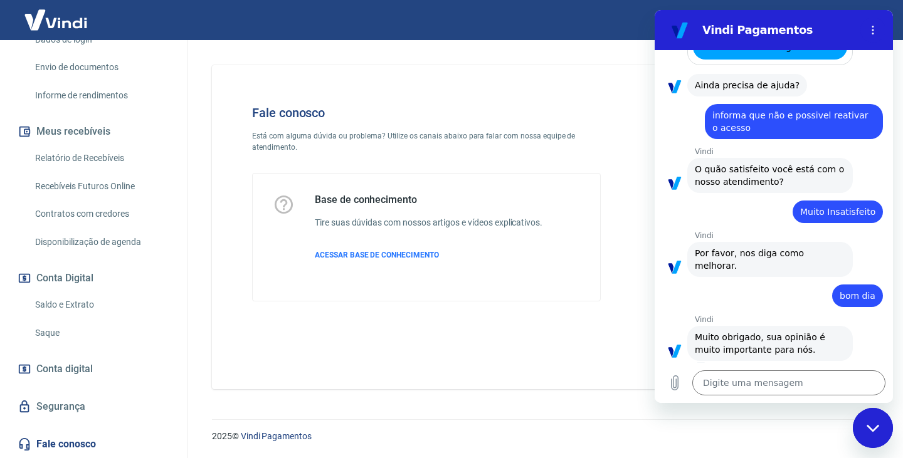
click at [877, 426] on icon "Fechar janela de mensagens" at bounding box center [872, 427] width 13 height 7
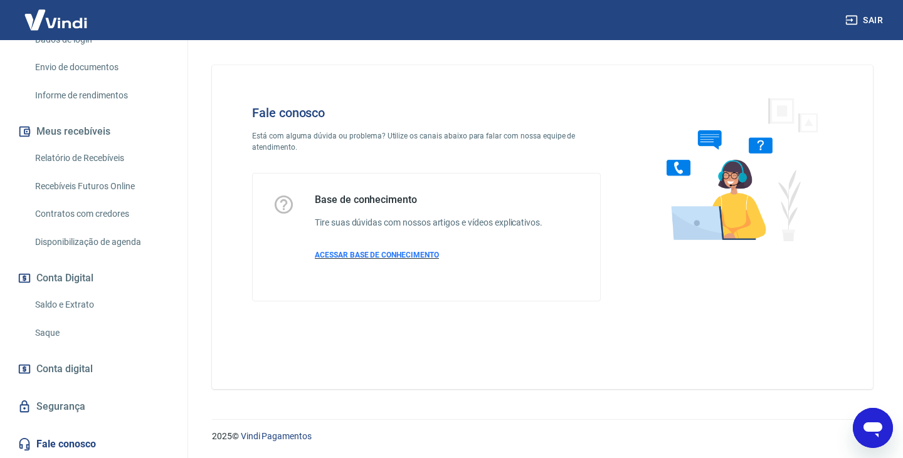
click at [394, 253] on span "ACESSAR BASE DE CONHECIMENTO" at bounding box center [377, 255] width 124 height 9
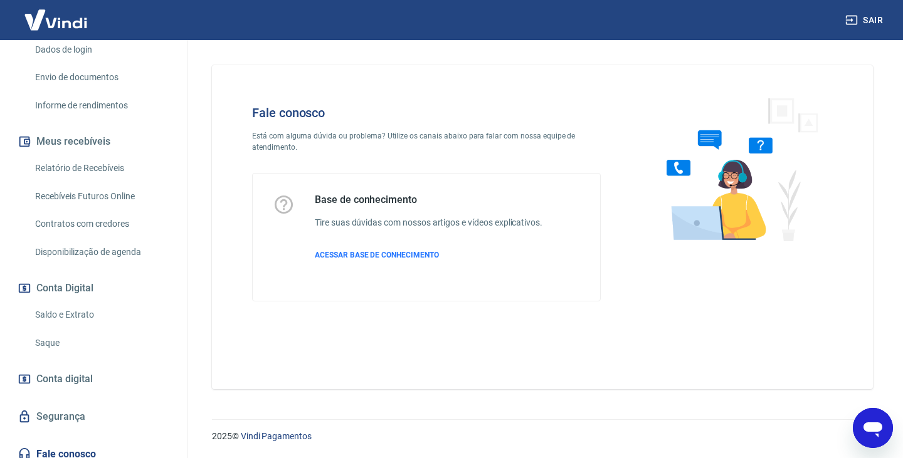
scroll to position [303, 0]
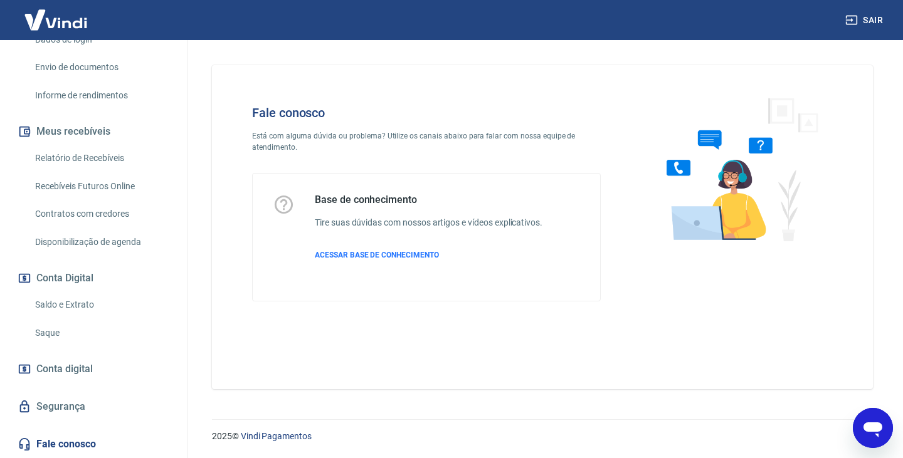
click at [79, 445] on link "Fale conosco" at bounding box center [93, 445] width 157 height 28
click at [868, 428] on icon "Abrir janela de mensagens" at bounding box center [872, 430] width 19 height 15
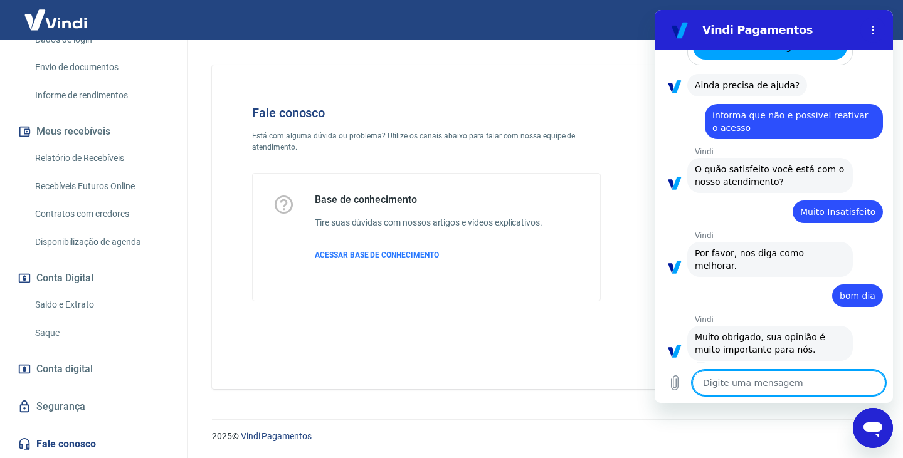
scroll to position [0, 0]
click at [873, 33] on icon "Menu de opções" at bounding box center [873, 30] width 10 height 10
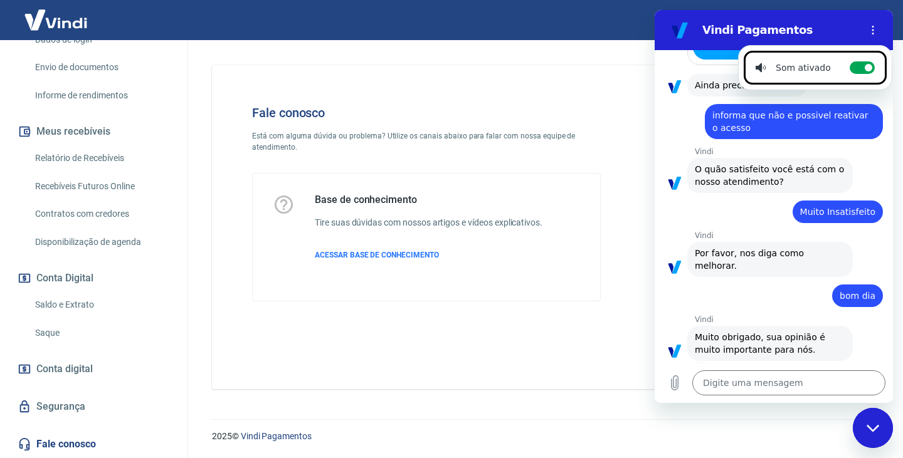
click at [784, 68] on div "Som ativado" at bounding box center [793, 67] width 75 height 13
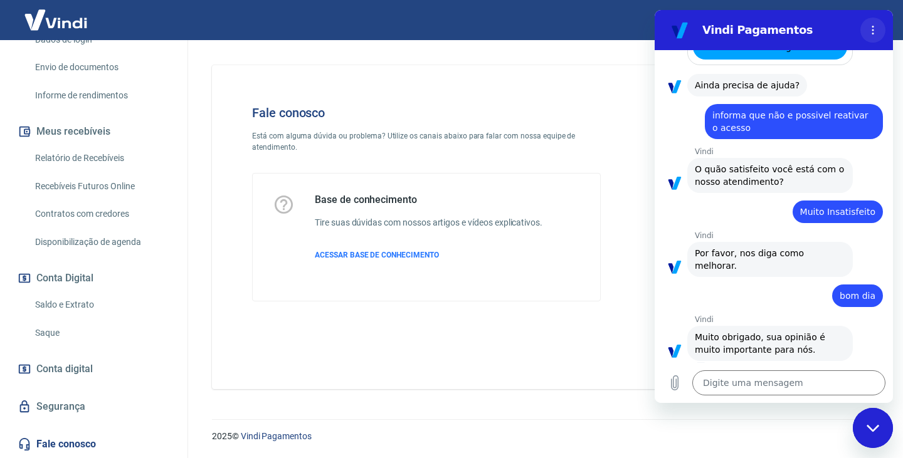
click at [873, 24] on button "Menu de opções" at bounding box center [872, 30] width 25 height 25
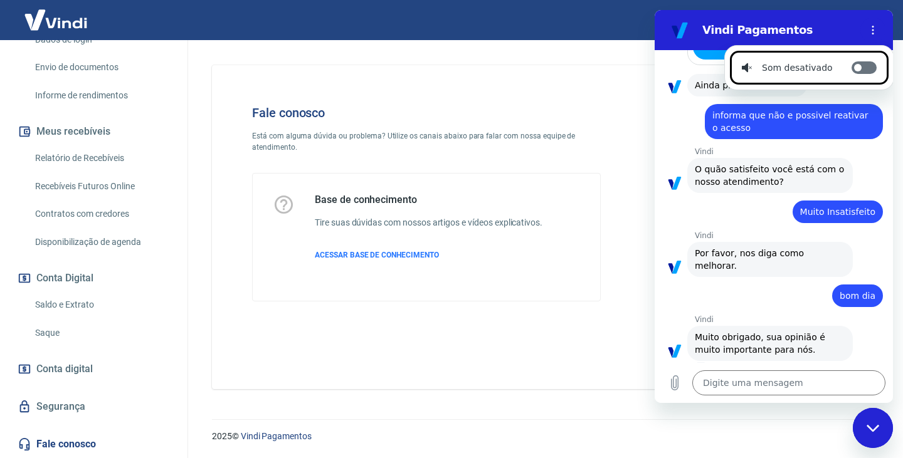
click at [854, 66] on circle at bounding box center [858, 68] width 8 height 8
click at [851, 66] on input "Alternar notificações sonoras" at bounding box center [863, 67] width 25 height 13
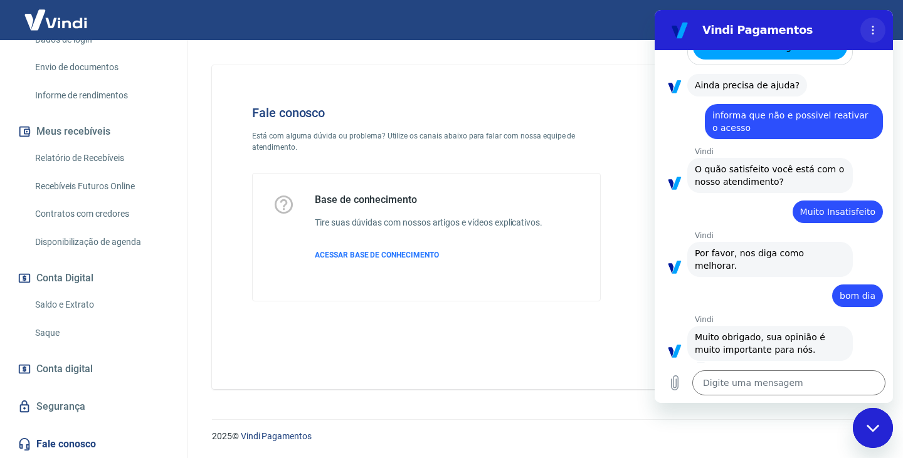
click at [872, 26] on circle "Menu de opções" at bounding box center [873, 27] width 2 height 2
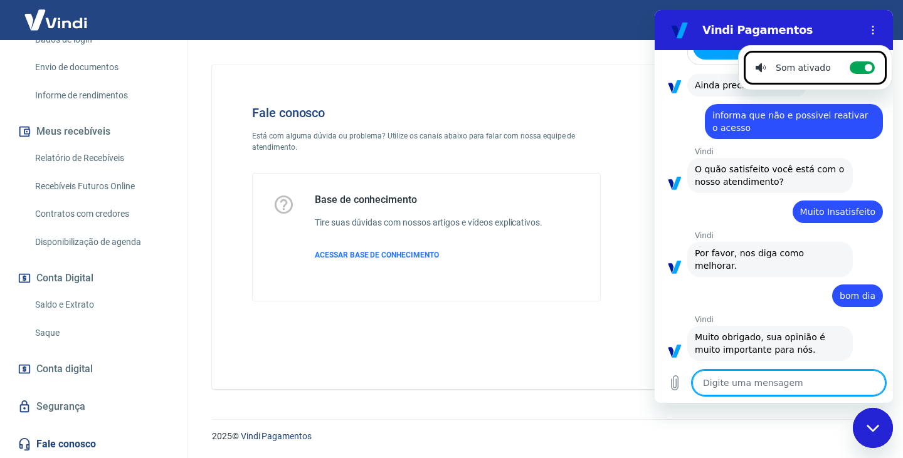
click at [717, 386] on textarea at bounding box center [788, 383] width 193 height 25
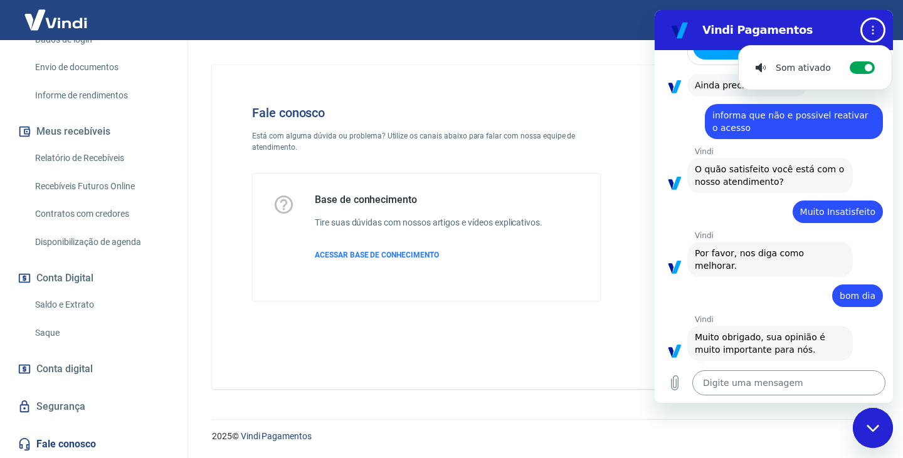
click at [719, 386] on textarea at bounding box center [788, 383] width 193 height 25
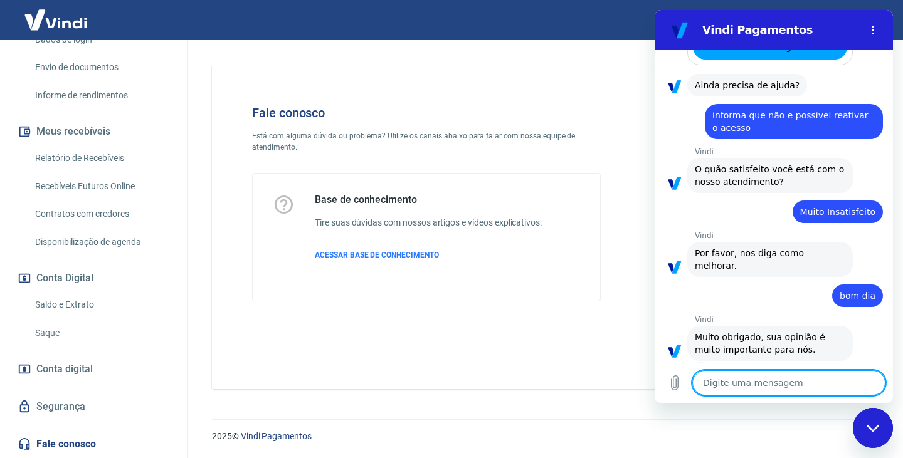
click at [720, 381] on textarea at bounding box center [788, 383] width 193 height 25
click at [872, 378] on icon "Enviar mensagem" at bounding box center [874, 383] width 15 height 15
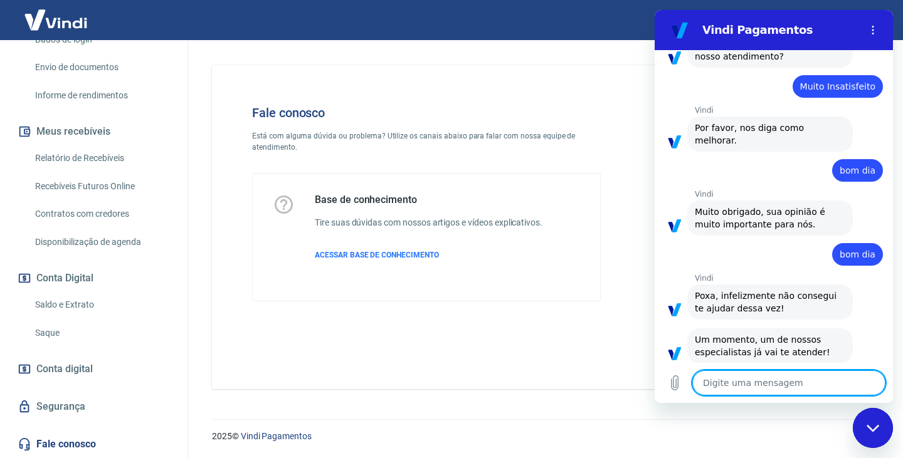
scroll to position [1504, 0]
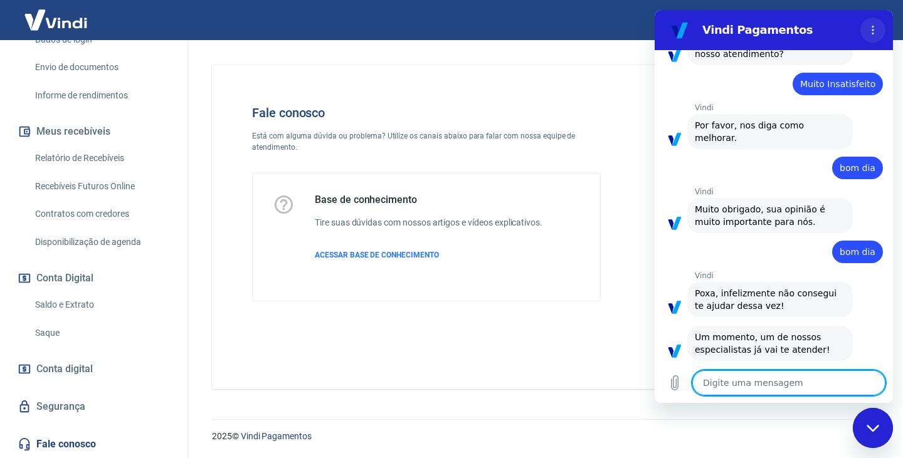
click at [874, 33] on icon "Menu de opções" at bounding box center [873, 30] width 10 height 10
